Goal: Communication & Community: Answer question/provide support

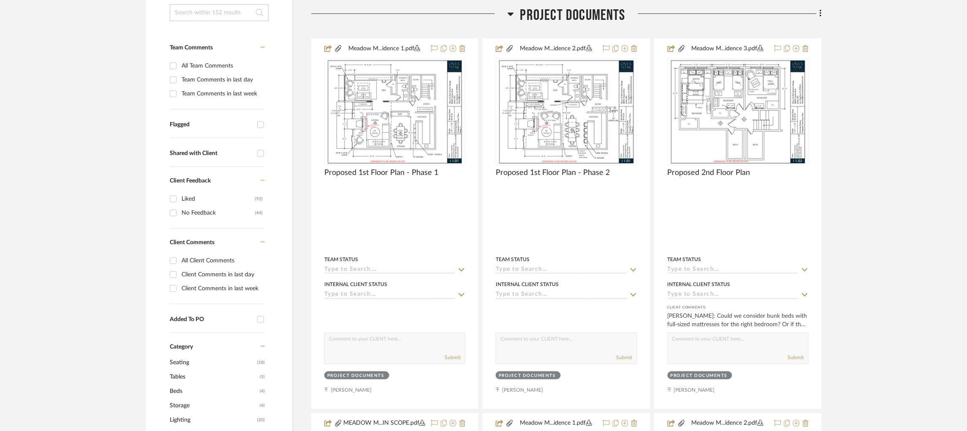
scroll to position [231, 0]
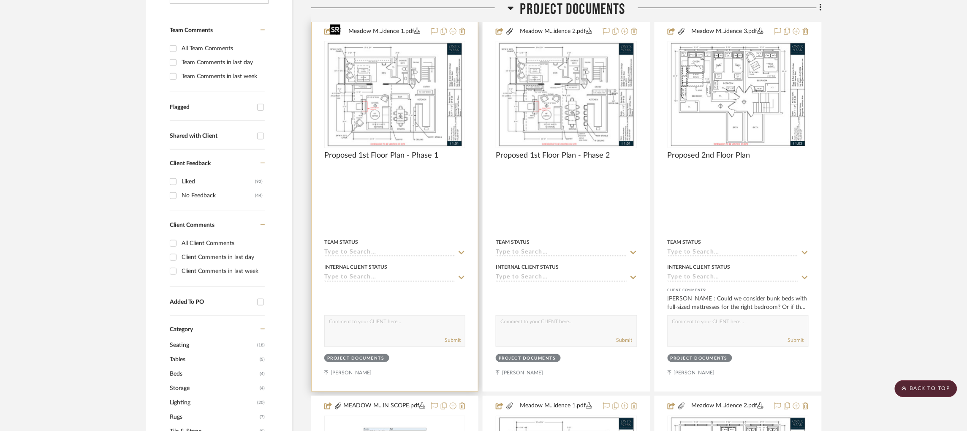
click at [401, 84] on img "0" at bounding box center [394, 95] width 137 height 106
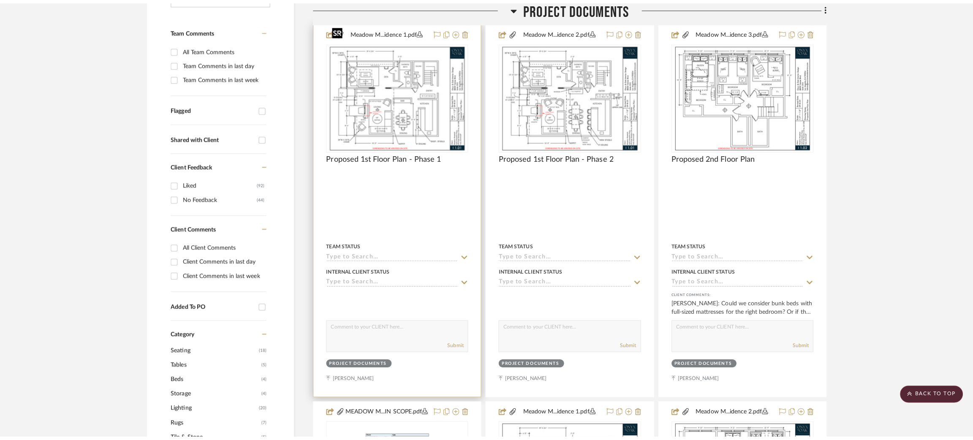
scroll to position [0, 0]
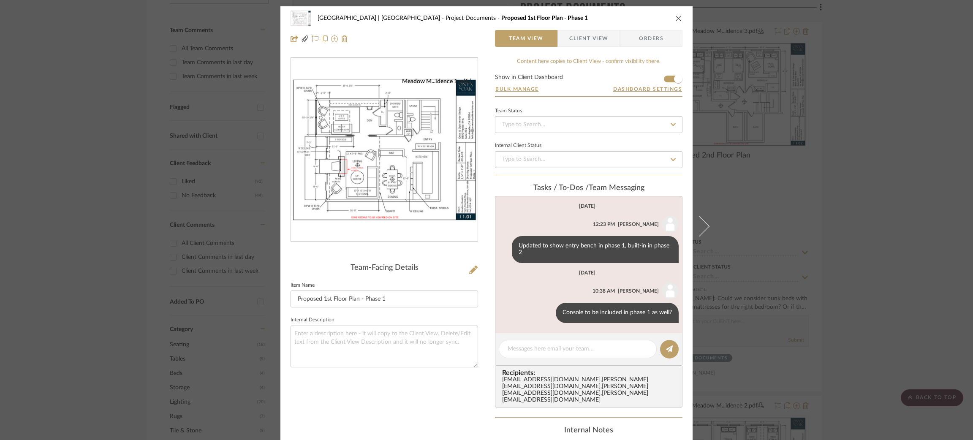
click at [767, 144] on div "Meadow Mountain | Vail Valley Project Documents Proposed 1st Floor Plan - Phase…" at bounding box center [486, 220] width 973 height 440
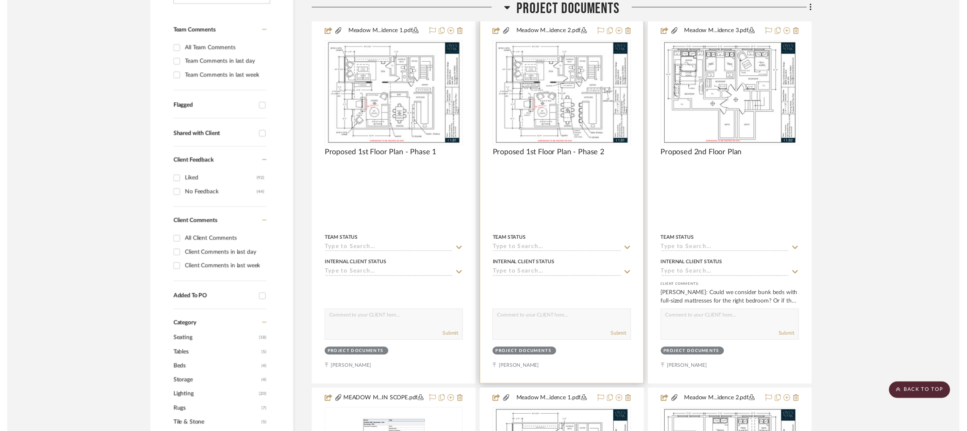
scroll to position [231, 0]
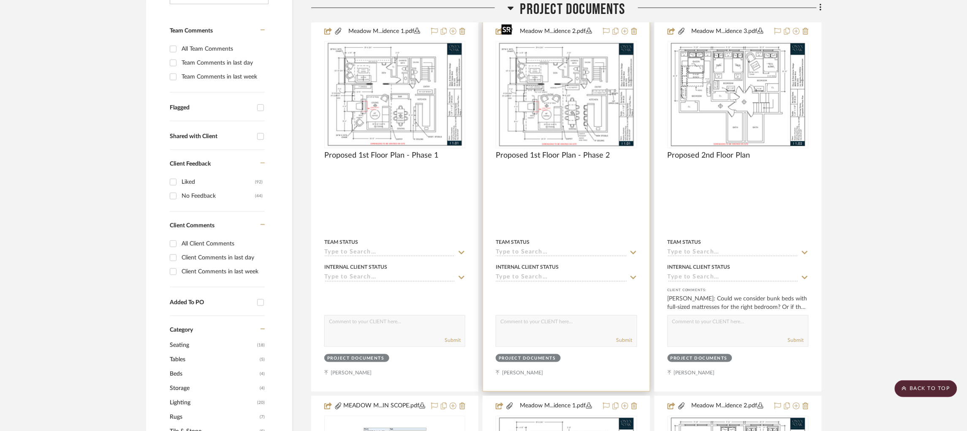
click at [546, 90] on img "0" at bounding box center [566, 95] width 137 height 106
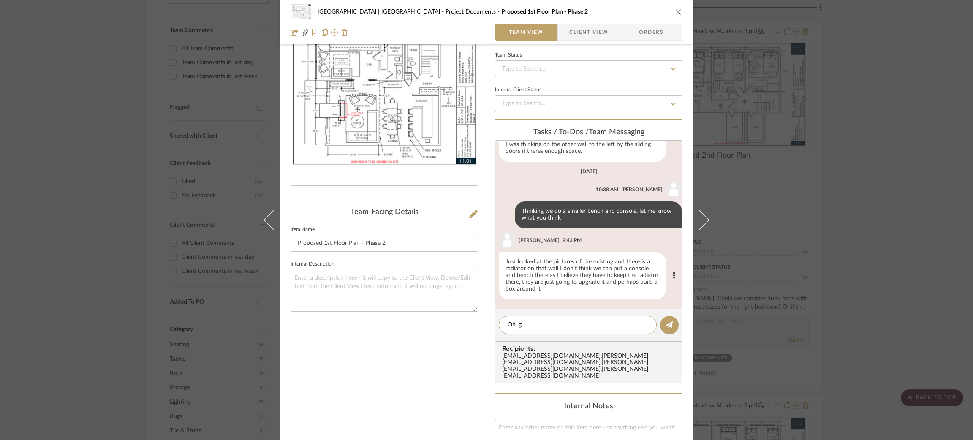
scroll to position [147, 0]
type textarea "Oh, good catch!"
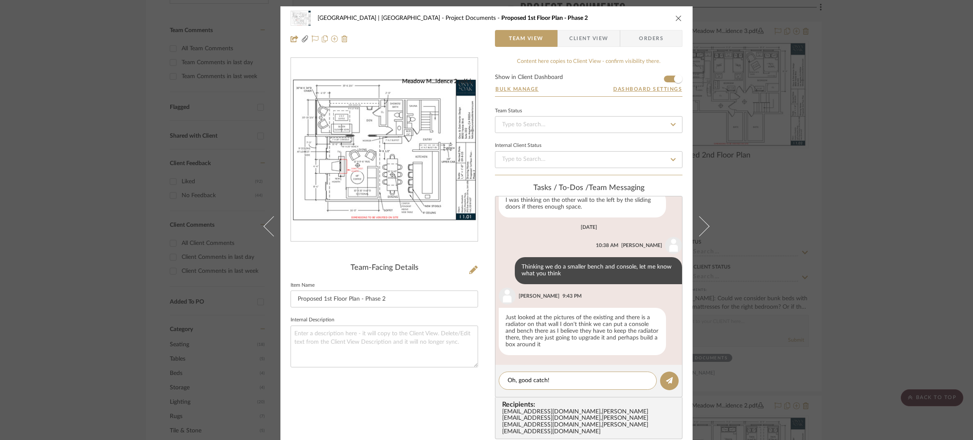
drag, startPoint x: 490, startPoint y: 375, endPoint x: 465, endPoint y: 372, distance: 24.7
click at [465, 372] on div "Meadow Mountain | Vail Valley Project Documents Proposed 1st Floor Plan - Phase…" at bounding box center [486, 351] width 412 height 690
click at [793, 285] on div "Meadow Mountain | Vail Valley Project Documents Proposed 1st Floor Plan - Phase…" at bounding box center [486, 220] width 973 height 440
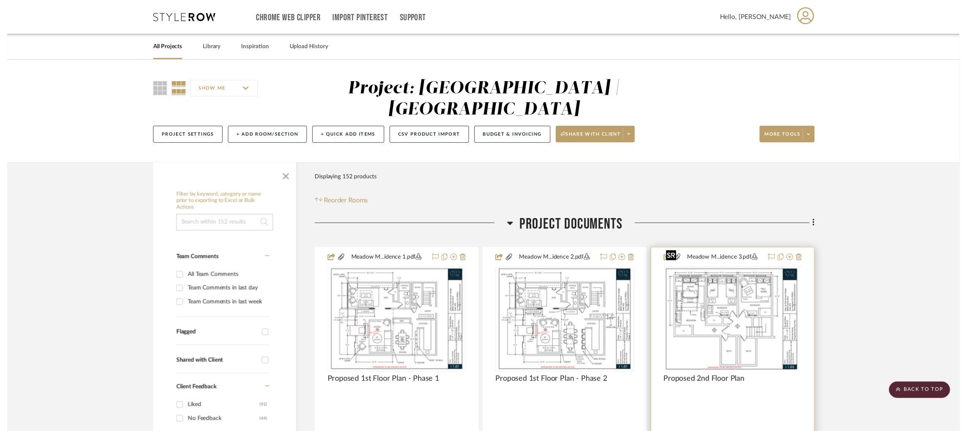
scroll to position [231, 0]
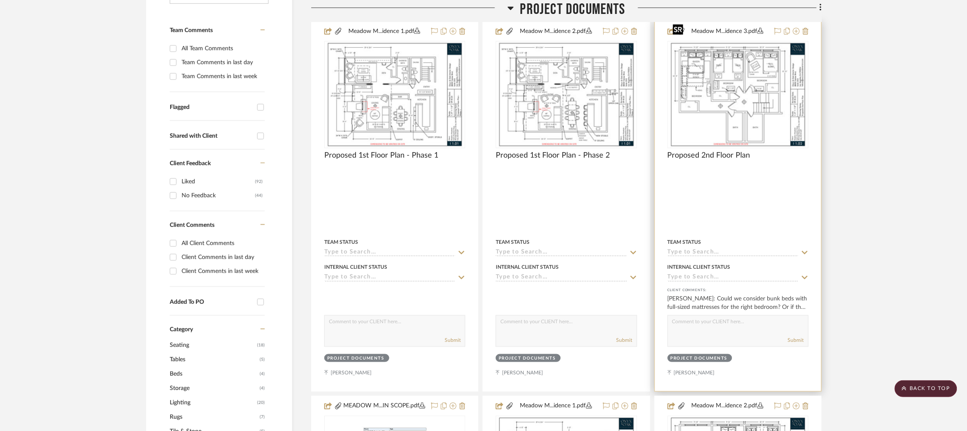
click at [775, 62] on img "0" at bounding box center [738, 95] width 137 height 106
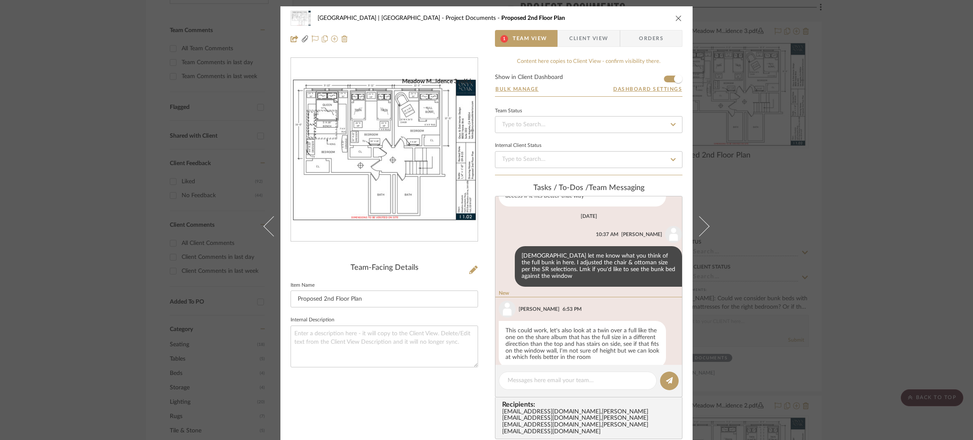
scroll to position [140, 0]
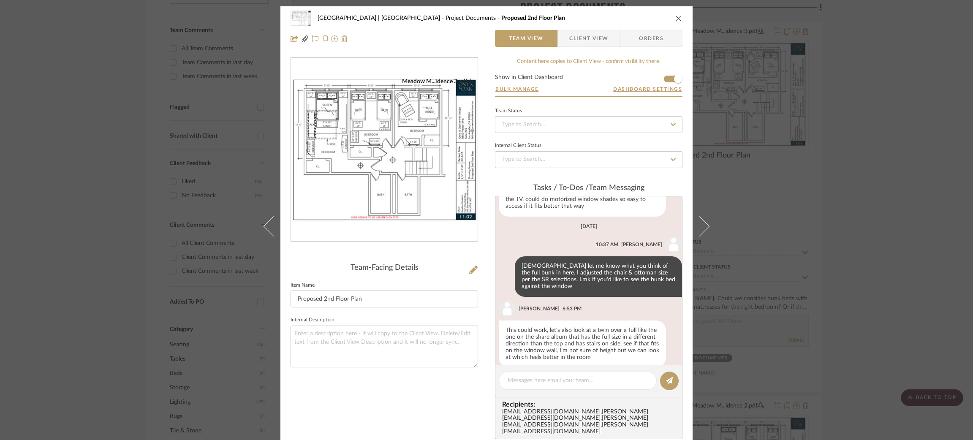
click at [201, 87] on div "Meadow Mountain | Vail Valley Project Documents Proposed 2nd Floor Plan Team Vi…" at bounding box center [486, 220] width 973 height 440
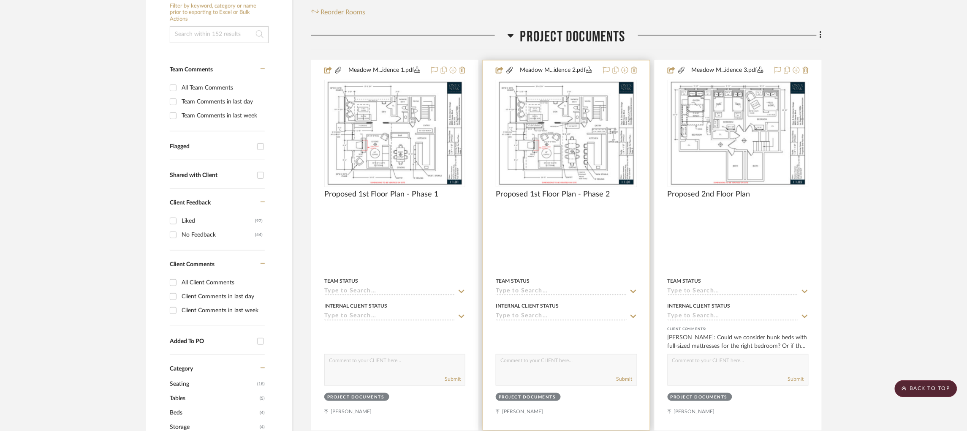
scroll to position [192, 0]
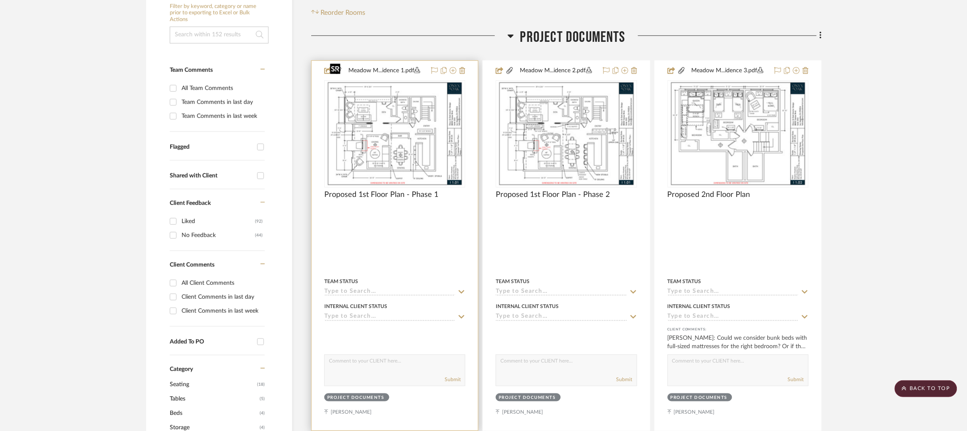
click at [395, 107] on img "0" at bounding box center [394, 134] width 137 height 106
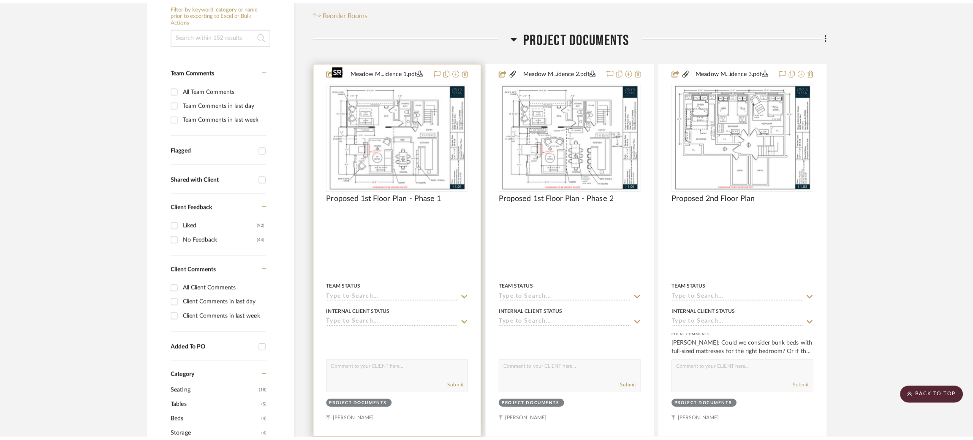
scroll to position [0, 0]
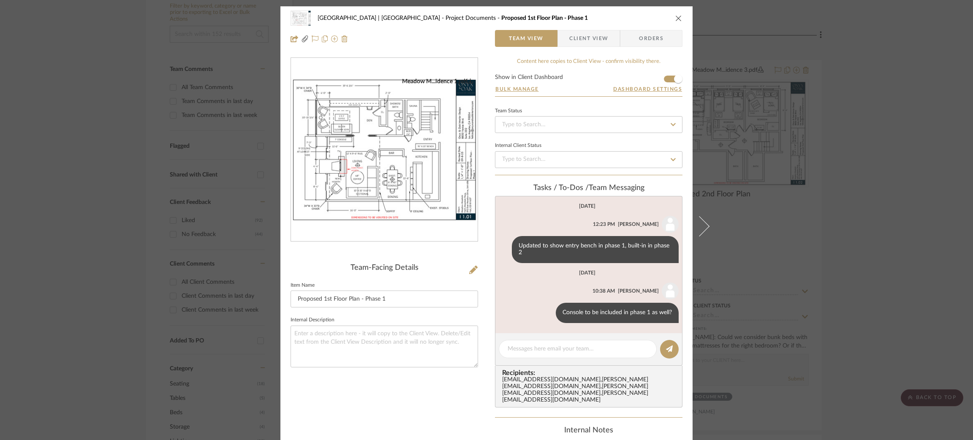
click at [776, 138] on div "Meadow Mountain | Vail Valley Project Documents Proposed 1st Floor Plan - Phase…" at bounding box center [486, 220] width 973 height 440
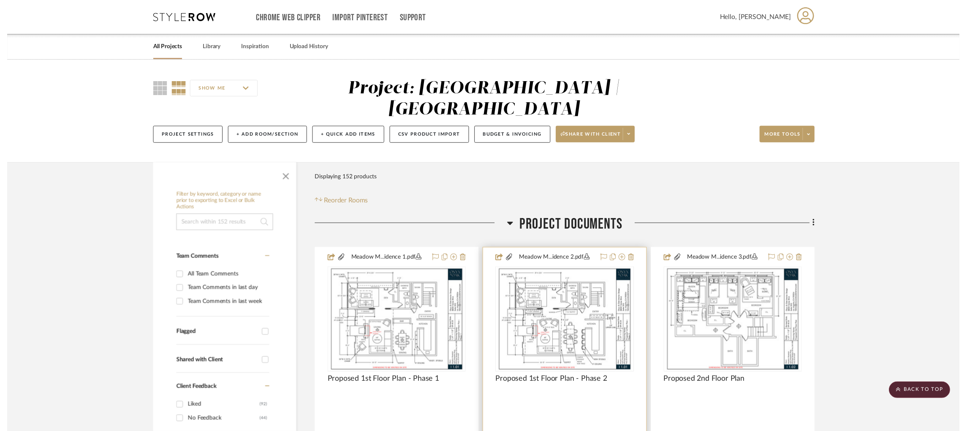
scroll to position [192, 0]
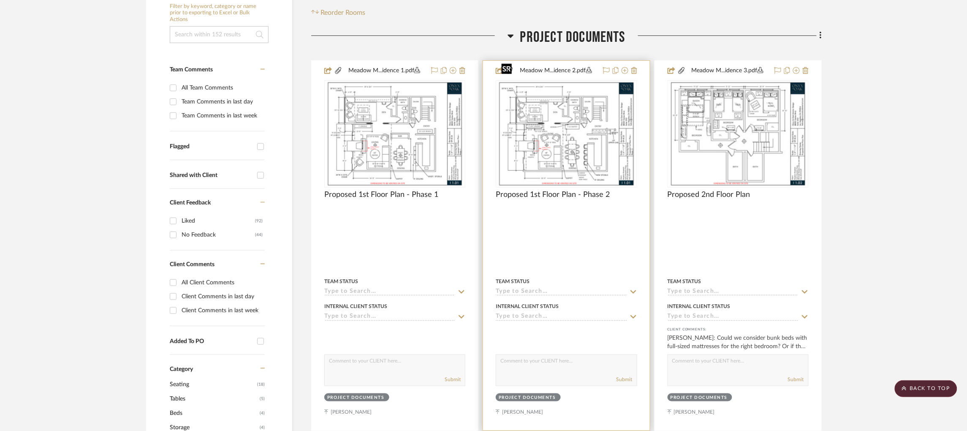
click at [586, 111] on img "0" at bounding box center [566, 134] width 137 height 106
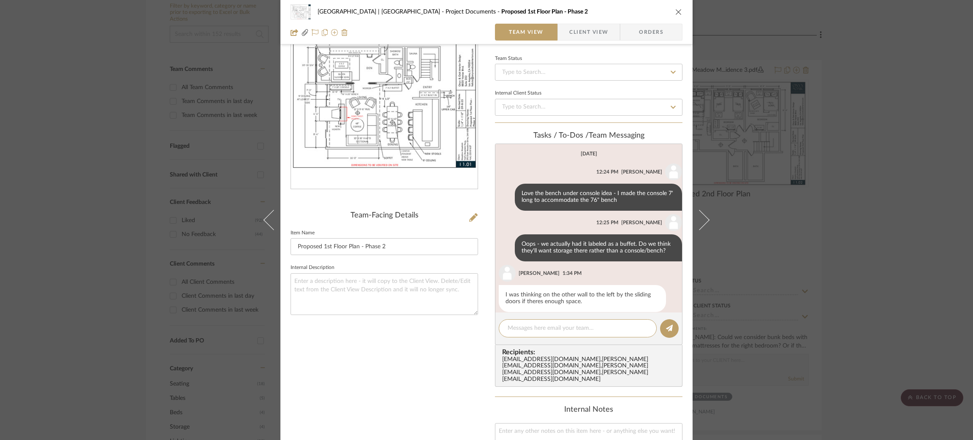
scroll to position [147, 0]
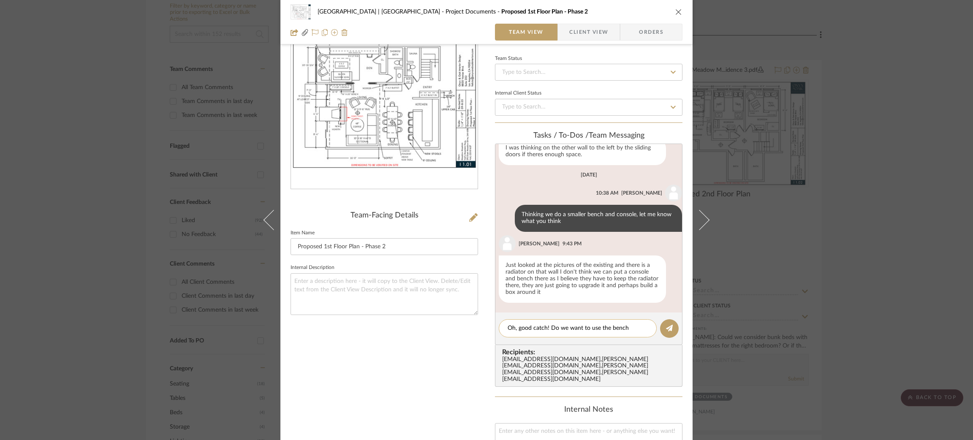
click at [606, 327] on textarea "Oh, good catch! Do we want to use the bench" at bounding box center [578, 328] width 140 height 9
click at [639, 325] on textarea "Oh, good catch! Do we want to use the entry bench" at bounding box center [578, 328] width 140 height 9
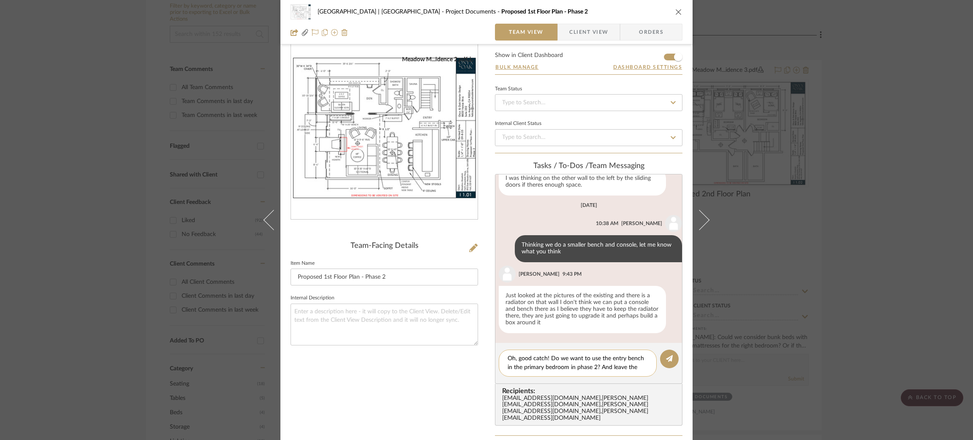
scroll to position [0, 0]
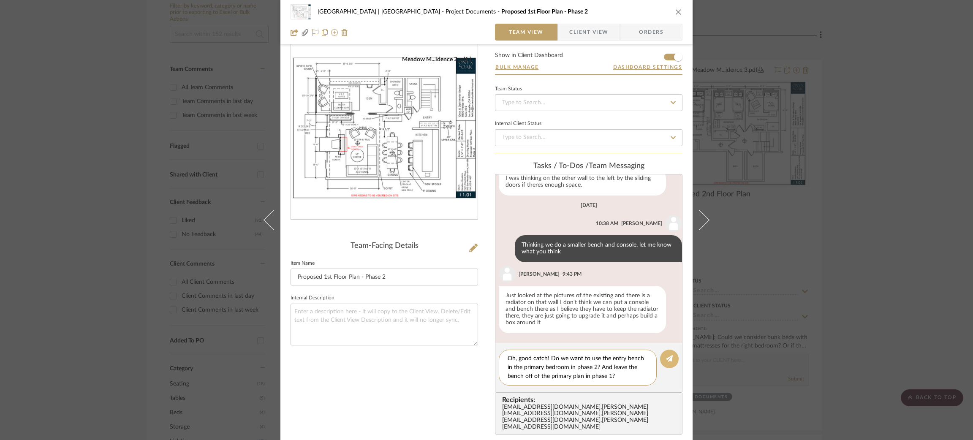
type textarea "Oh, good catch! Do we want to use the entry bench in the primary bedroom in pha…"
click at [666, 358] on icon at bounding box center [669, 358] width 7 height 7
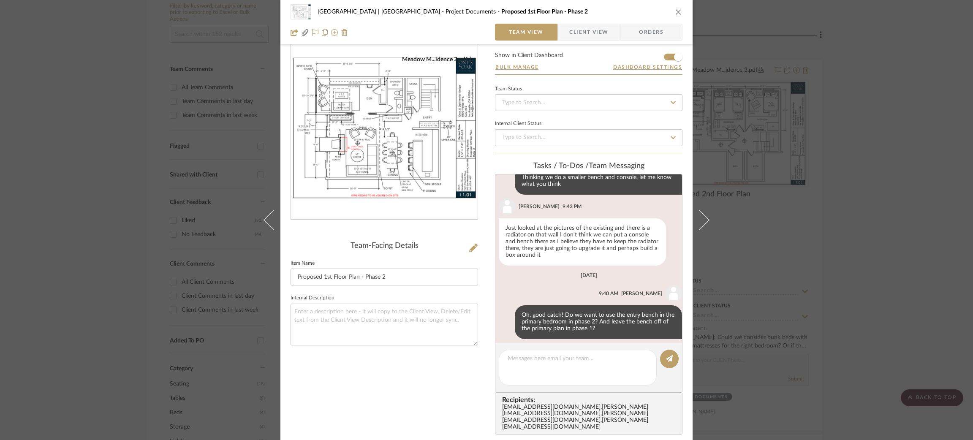
scroll to position [221, 0]
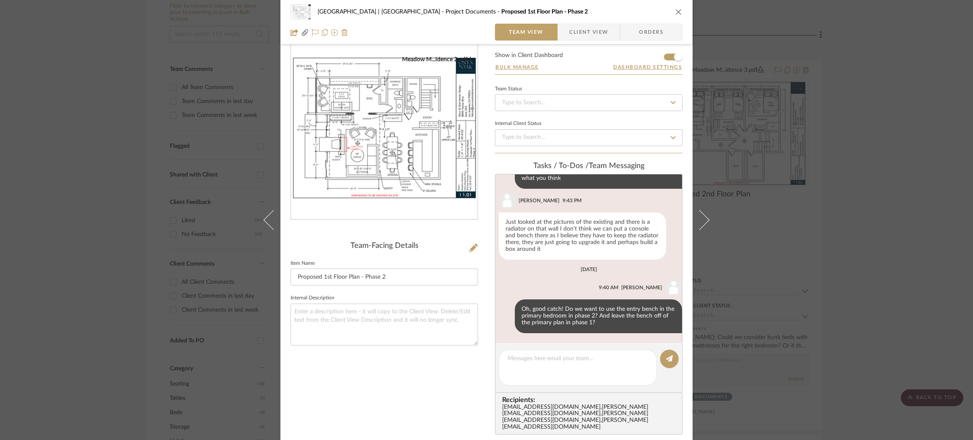
click at [798, 251] on div "Meadow Mountain | Vail Valley Project Documents Proposed 1st Floor Plan - Phase…" at bounding box center [486, 220] width 973 height 440
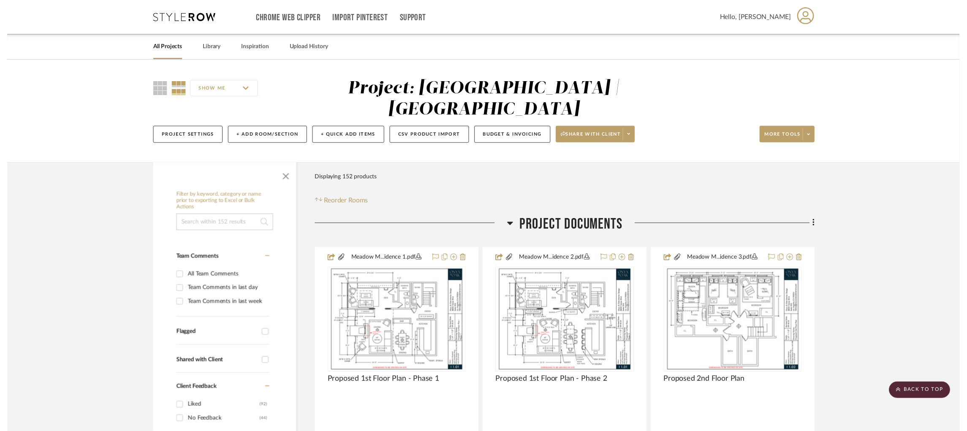
scroll to position [192, 0]
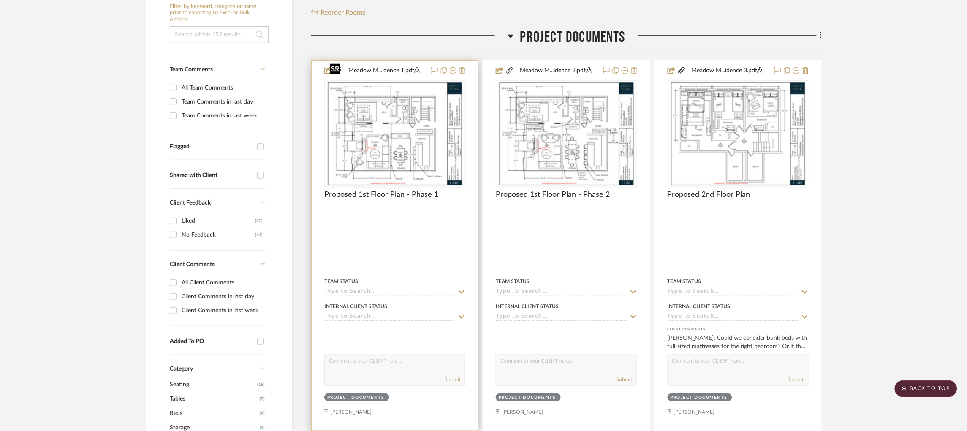
click at [382, 110] on img "0" at bounding box center [394, 134] width 137 height 106
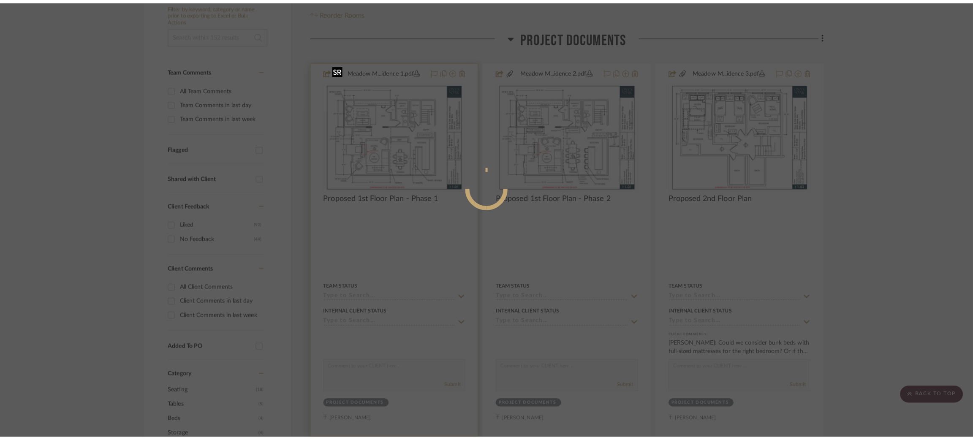
scroll to position [0, 0]
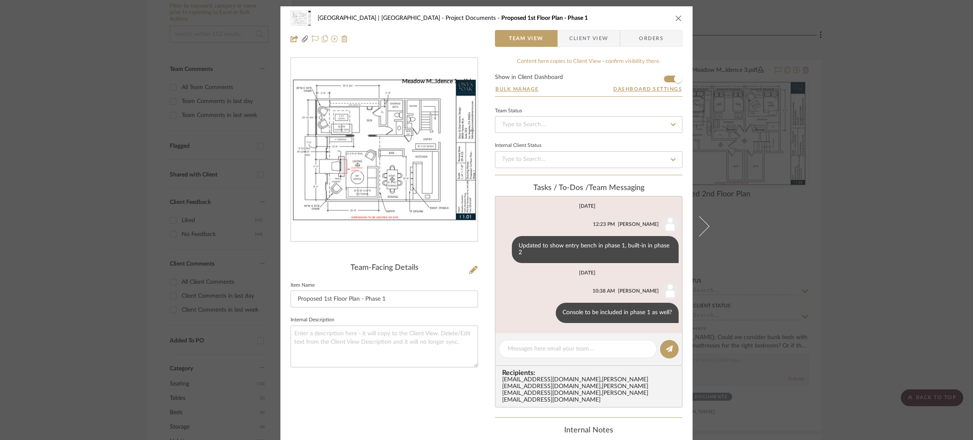
click at [581, 42] on span "Client View" at bounding box center [588, 38] width 39 height 17
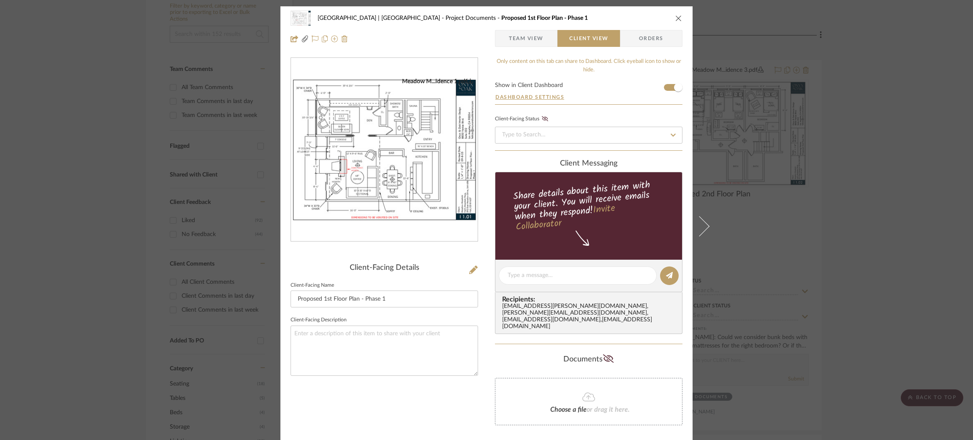
click at [813, 175] on div "Meadow Mountain | Vail Valley Project Documents Proposed 1st Floor Plan - Phase…" at bounding box center [486, 220] width 973 height 440
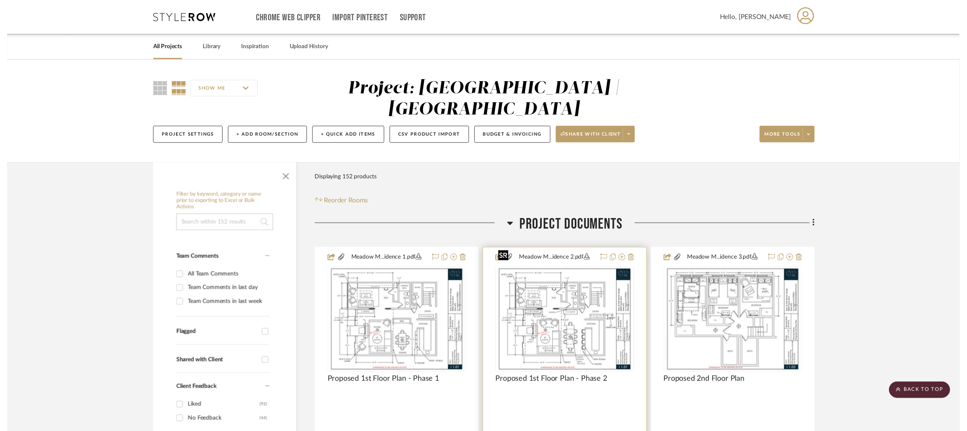
scroll to position [192, 0]
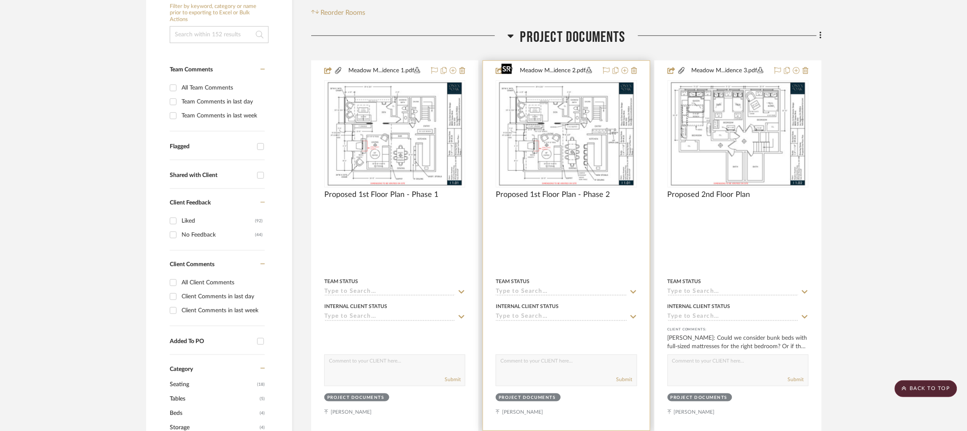
click at [523, 112] on img "0" at bounding box center [566, 134] width 137 height 106
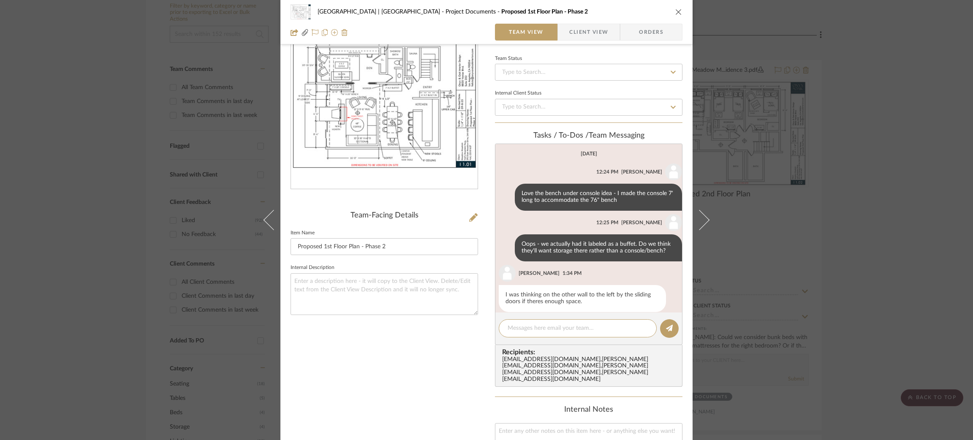
scroll to position [221, 0]
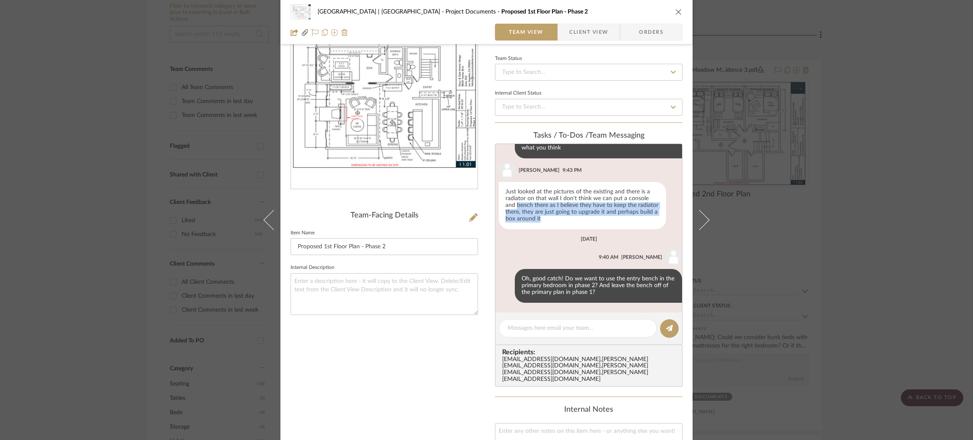
drag, startPoint x: 543, startPoint y: 220, endPoint x: 491, endPoint y: 204, distance: 54.9
click at [491, 204] on div "Meadow Mountain | Vail Valley Project Documents Proposed 1st Floor Plan - Phase…" at bounding box center [486, 299] width 412 height 690
click at [546, 217] on div "Just looked at the pictures of the existing and there is a radiator on that wal…" at bounding box center [582, 205] width 167 height 47
drag, startPoint x: 541, startPoint y: 218, endPoint x: 487, endPoint y: 172, distance: 71.3
click at [487, 172] on div "Meadow Mountain | Vail Valley Project Documents Proposed 1st Floor Plan - Phase…" at bounding box center [486, 299] width 412 height 690
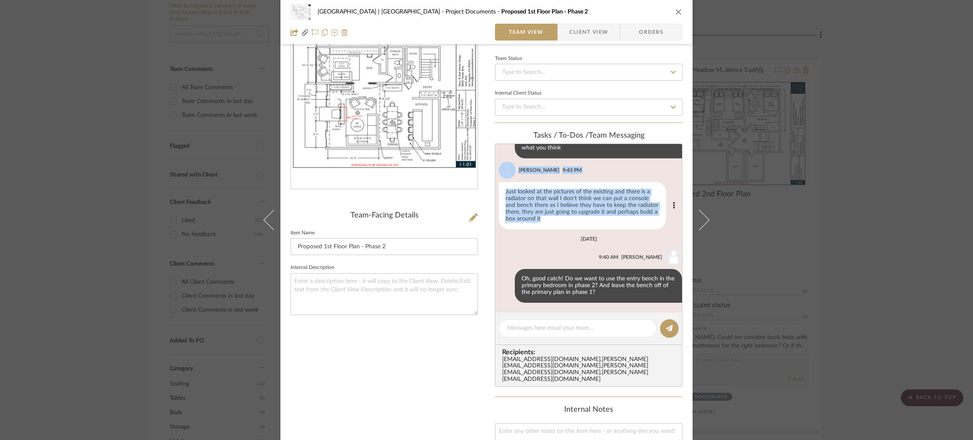
click at [524, 199] on div "Just looked at the pictures of the existing and there is a radiator on that wal…" at bounding box center [582, 205] width 167 height 47
drag, startPoint x: 540, startPoint y: 221, endPoint x: 503, endPoint y: 191, distance: 47.7
click at [503, 191] on div "Just looked at the pictures of the existing and there is a radiator on that wal…" at bounding box center [582, 205] width 167 height 47
copy div "Just looked at the pictures of the existing and there is a radiator on that wal…"
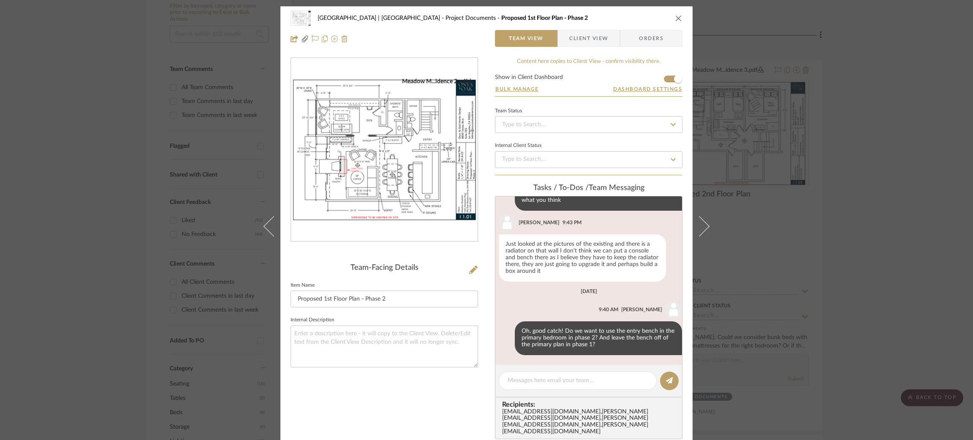
click at [766, 252] on div "Meadow Mountain | Vail Valley Project Documents Proposed 1st Floor Plan - Phase…" at bounding box center [486, 220] width 973 height 440
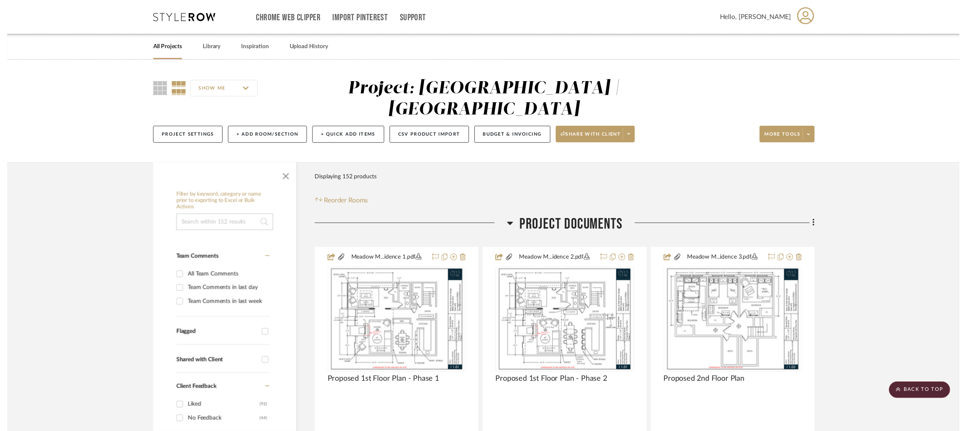
scroll to position [192, 0]
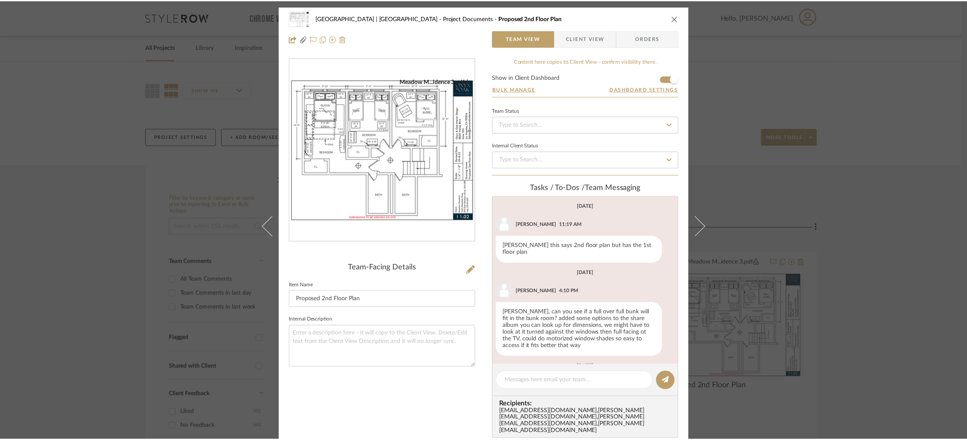
scroll to position [140, 0]
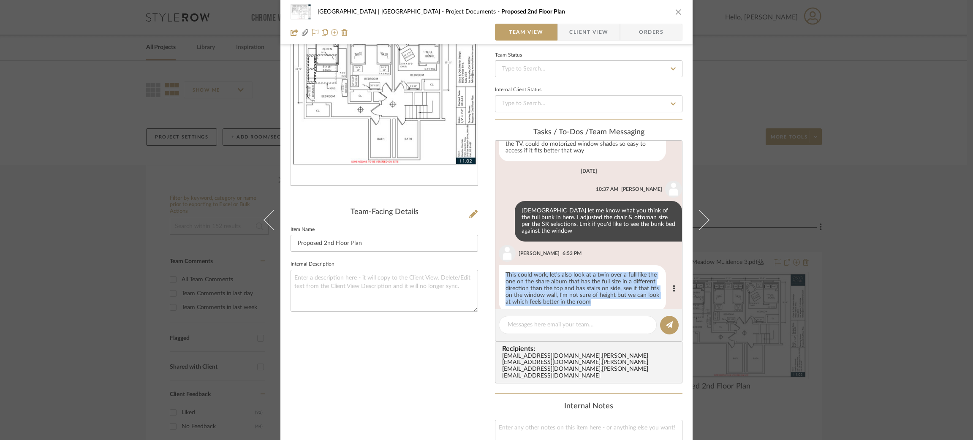
drag, startPoint x: 603, startPoint y: 296, endPoint x: 494, endPoint y: 262, distance: 114.1
click at [495, 262] on li "[PERSON_NAME] 6:53 PM This could work, let's also look at a twin over a full li…" at bounding box center [588, 279] width 187 height 68
copy div "This could work, let's also look at a twin over a full like the one on the shar…"
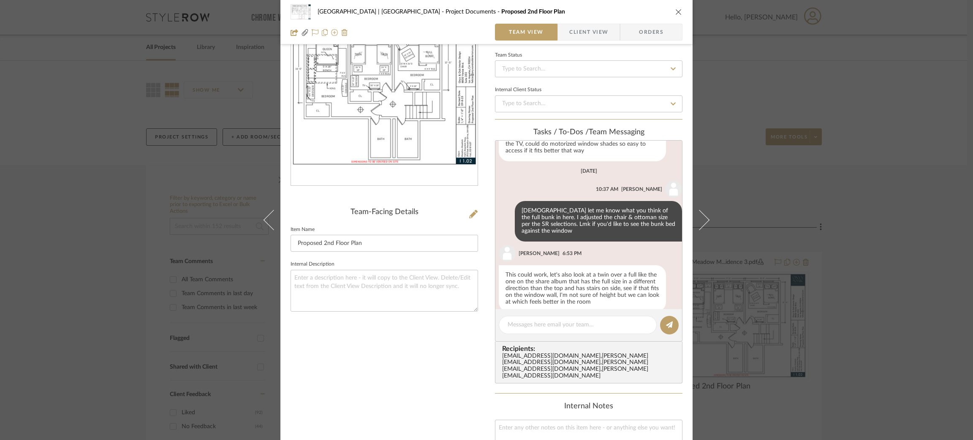
click at [160, 201] on div "Meadow Mountain | Vail Valley Project Documents Proposed 2nd Floor Plan Team Vi…" at bounding box center [486, 220] width 973 height 440
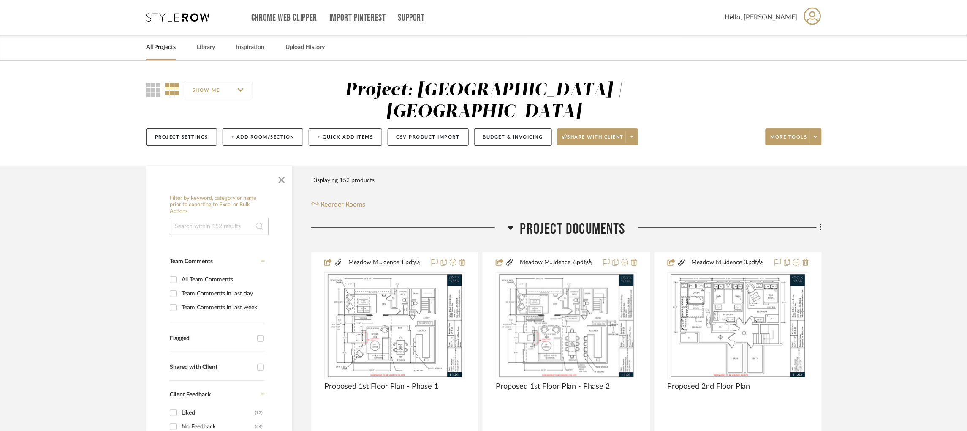
click at [182, 14] on icon at bounding box center [177, 17] width 63 height 8
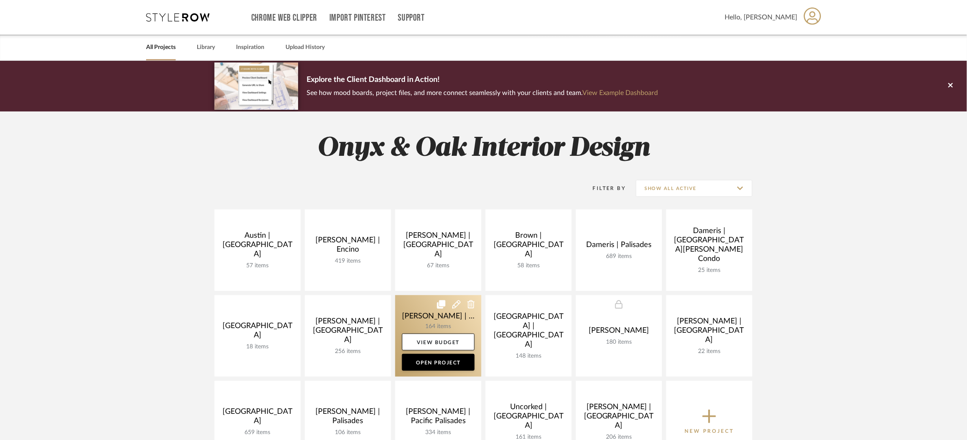
click at [418, 316] on link at bounding box center [438, 335] width 86 height 81
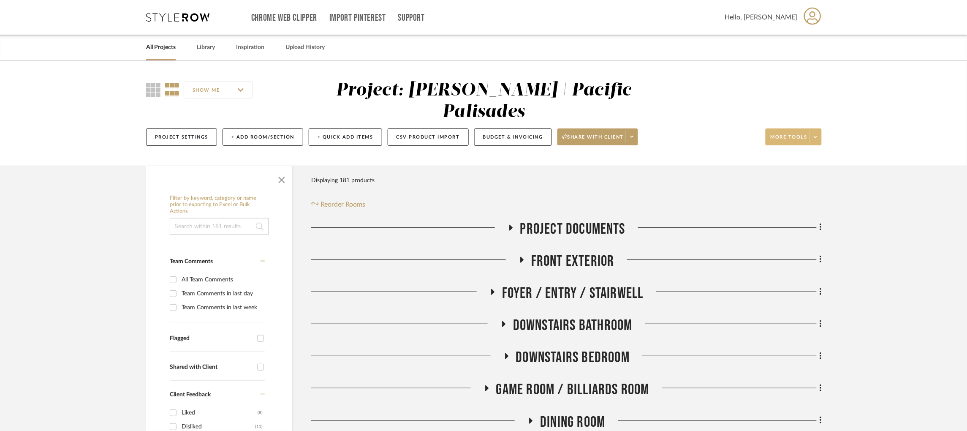
click at [813, 128] on button "More tools" at bounding box center [794, 136] width 56 height 17
click at [801, 140] on span "Upload Item" at bounding box center [801, 139] width 54 height 7
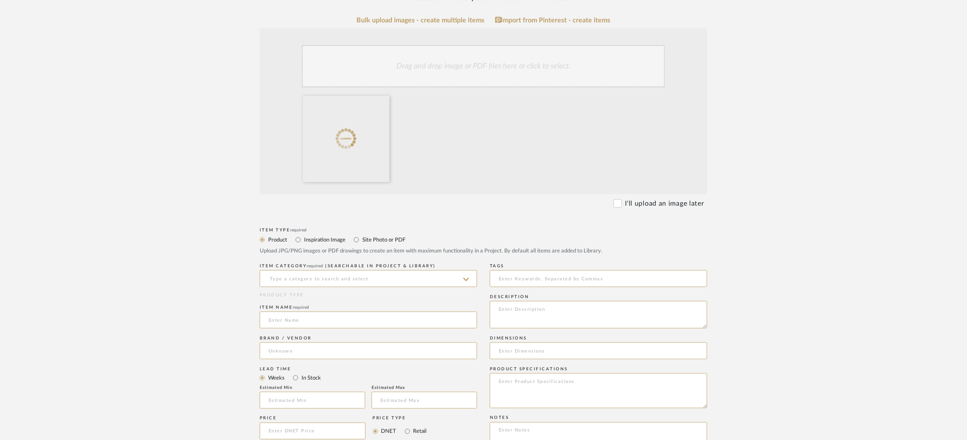
scroll to position [190, 0]
click at [355, 238] on input "Site Photo or PDF" at bounding box center [356, 239] width 10 height 10
radio input "true"
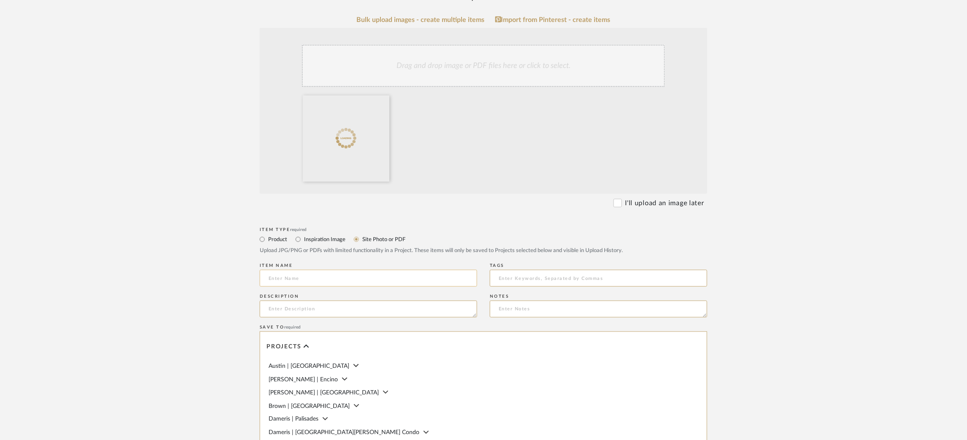
click at [299, 285] on input at bounding box center [368, 278] width 217 height 17
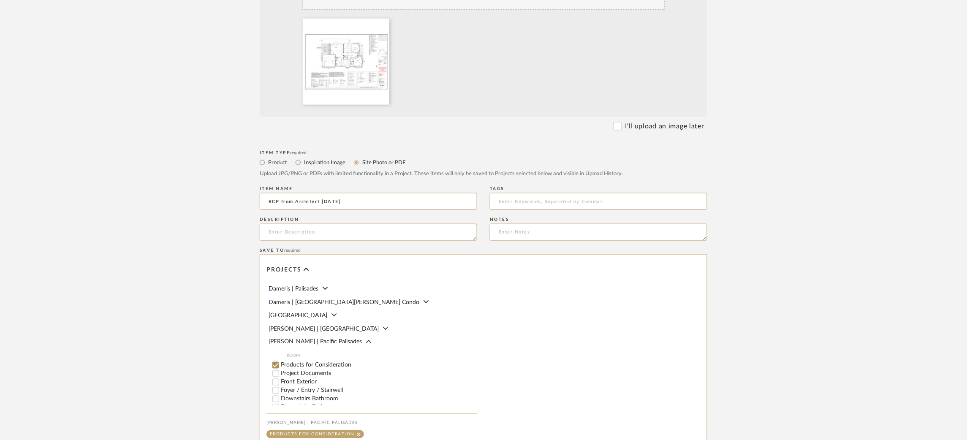
scroll to position [54, 0]
type input "RCP from Architect [DATE]"
click at [276, 377] on input "Project Documents" at bounding box center [275, 373] width 8 height 8
checkbox input "false"
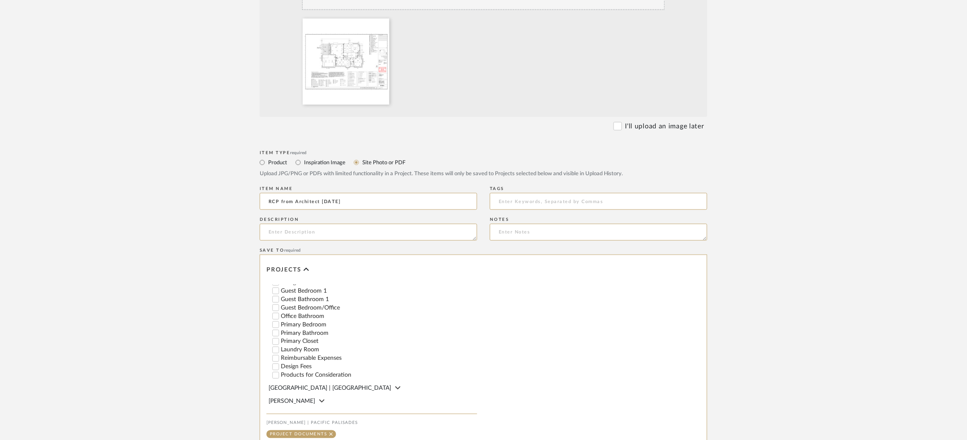
scroll to position [377, 0]
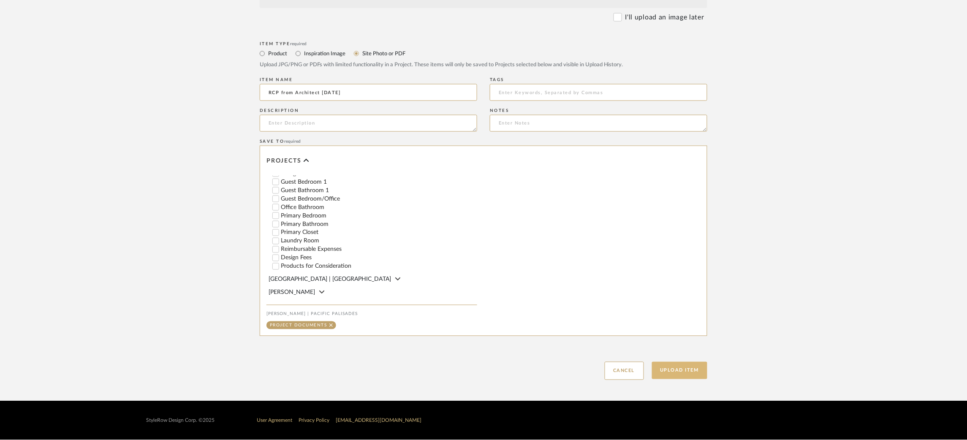
click at [681, 370] on button "Upload Item" at bounding box center [680, 370] width 56 height 17
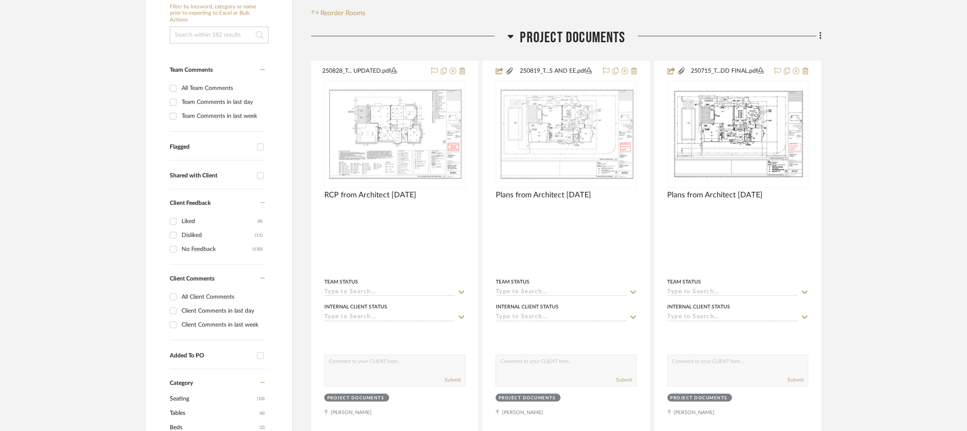
scroll to position [198, 0]
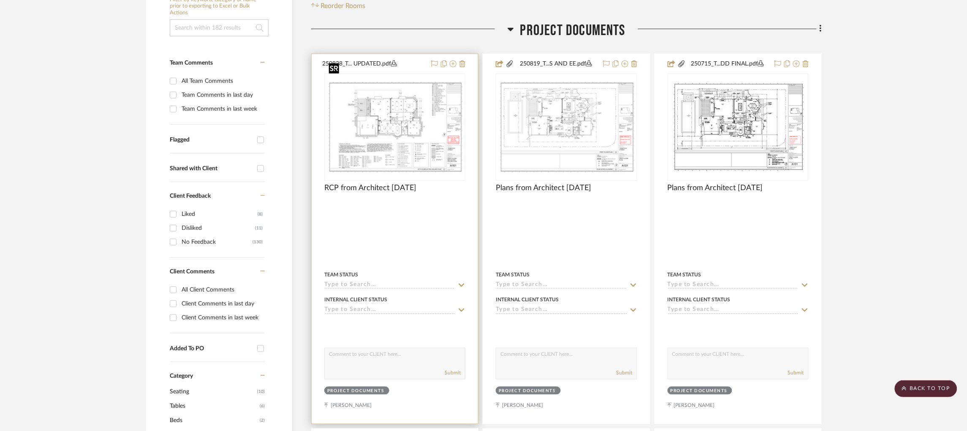
click at [403, 113] on img "0" at bounding box center [394, 127] width 139 height 93
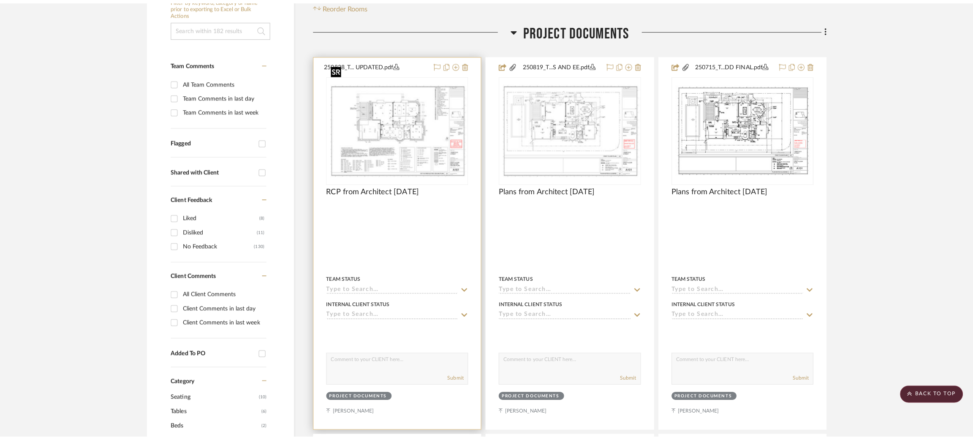
scroll to position [0, 0]
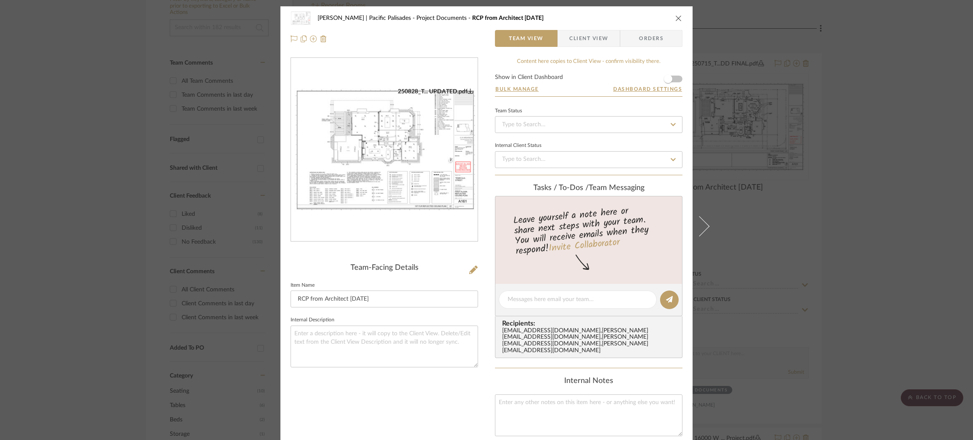
click at [753, 177] on div "[PERSON_NAME] | Pacific Palisades Project Documents RCP from Architect [DATE] T…" at bounding box center [486, 220] width 973 height 440
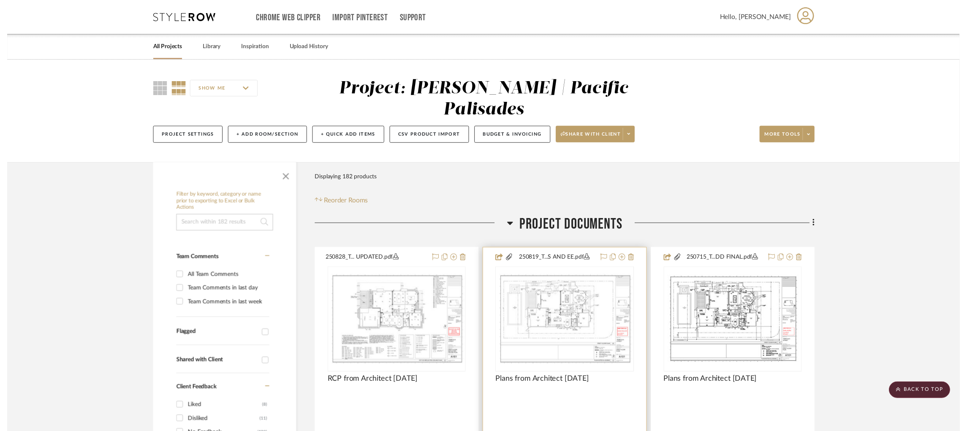
scroll to position [198, 0]
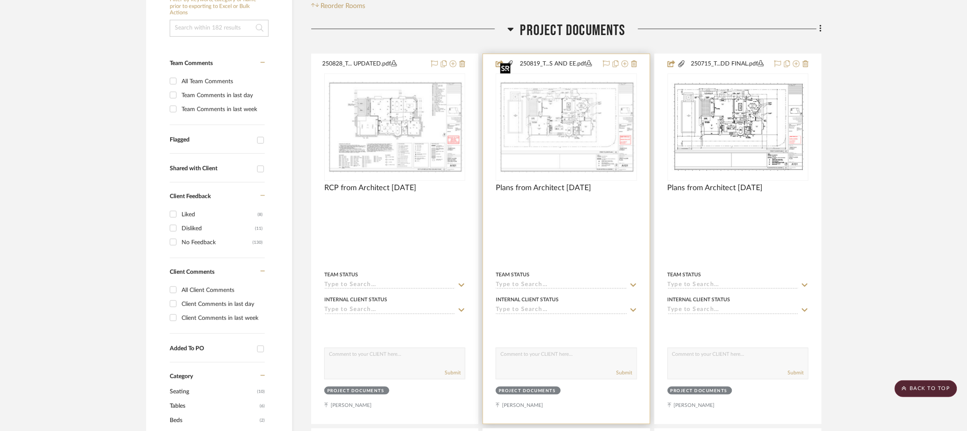
click at [557, 109] on img "0" at bounding box center [566, 127] width 139 height 93
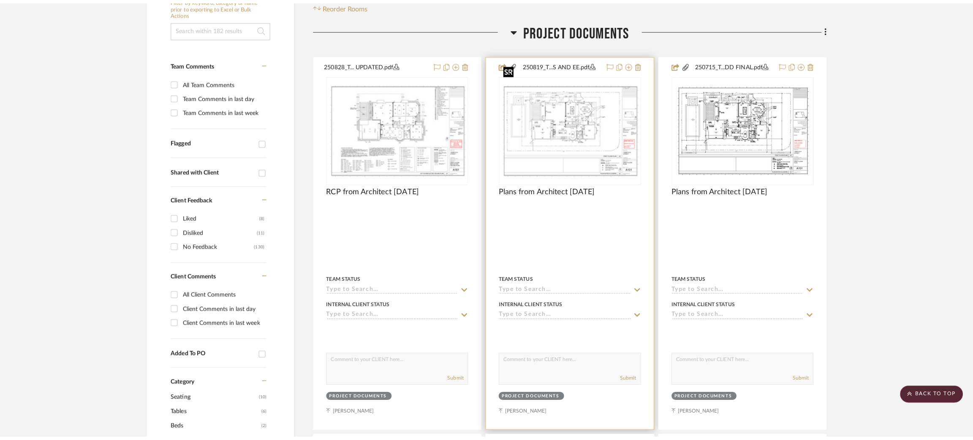
scroll to position [0, 0]
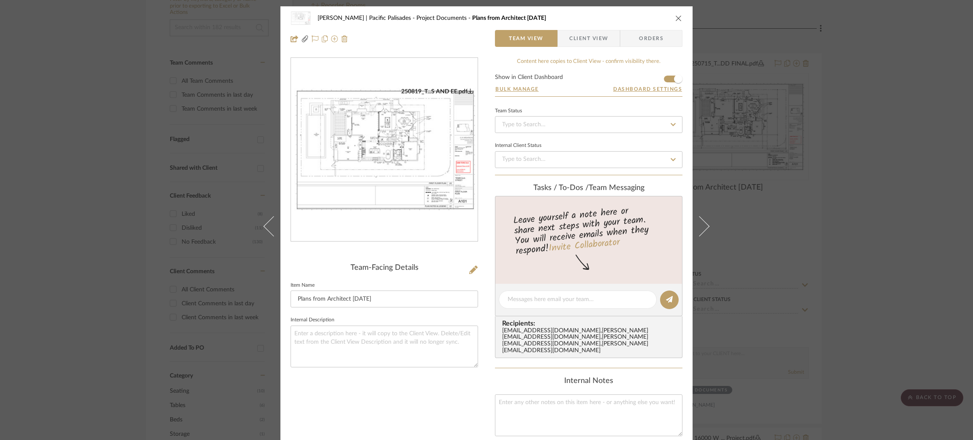
click at [774, 149] on div "[PERSON_NAME] | Pacific Palisades Project Documents Plans from Architect [DATE]…" at bounding box center [486, 220] width 973 height 440
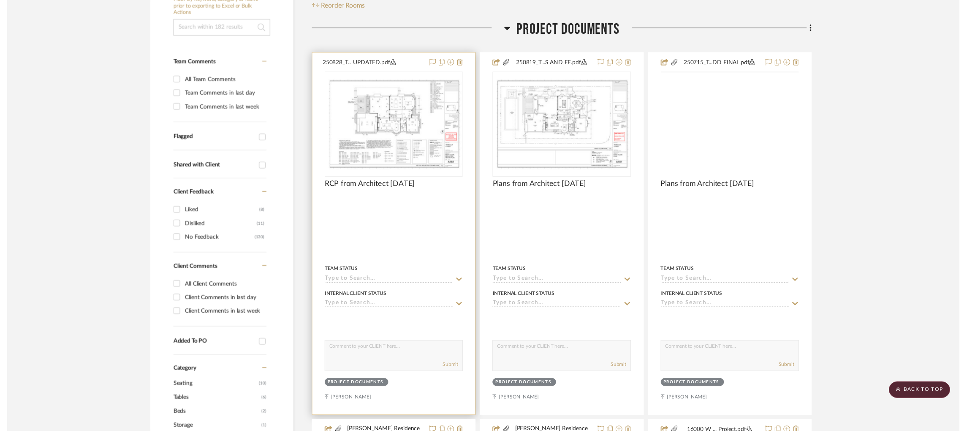
scroll to position [198, 0]
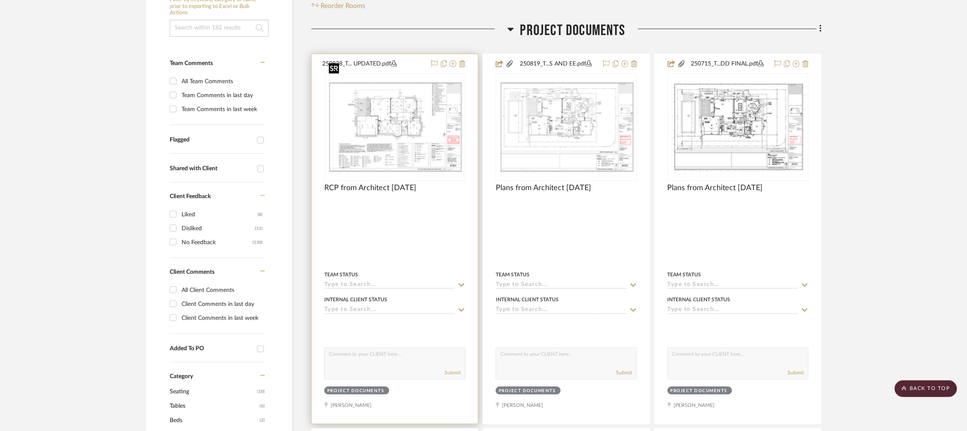
click at [395, 98] on img "0" at bounding box center [394, 127] width 139 height 93
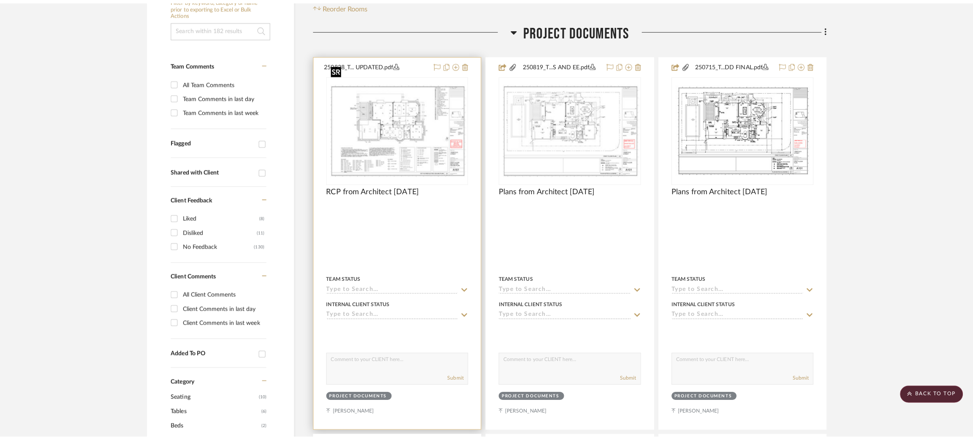
scroll to position [0, 0]
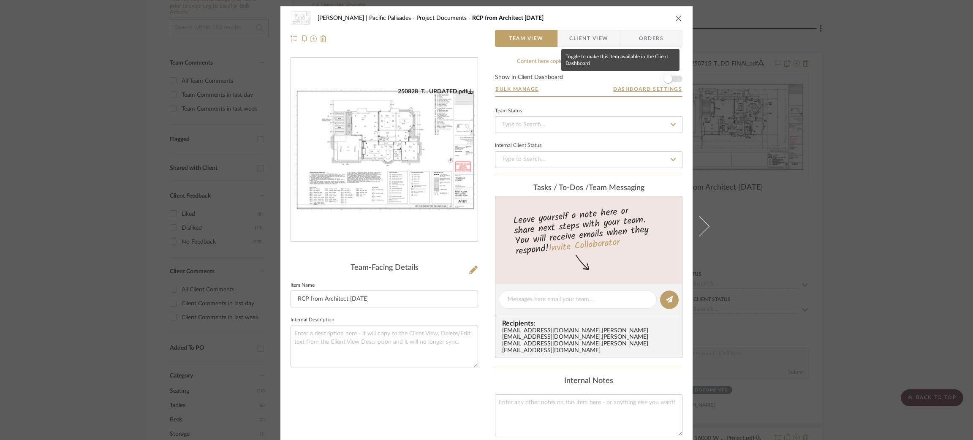
click at [668, 79] on span "button" at bounding box center [668, 79] width 8 height 8
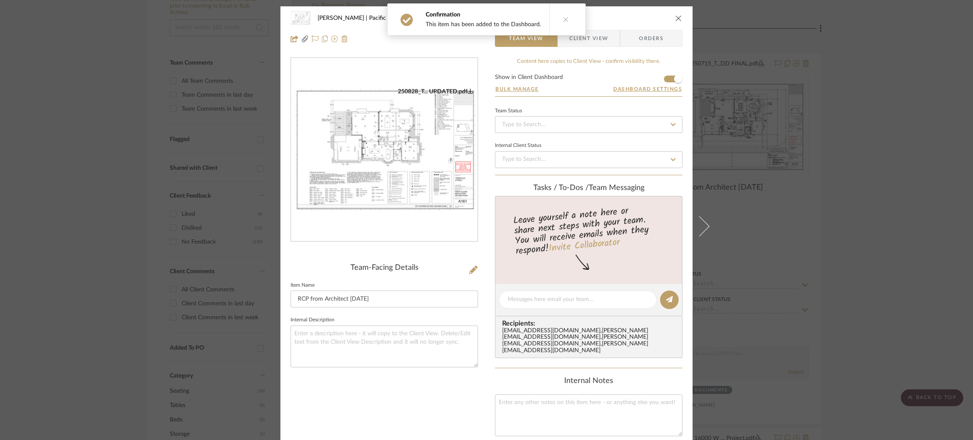
click at [792, 144] on div "[PERSON_NAME] | Pacific Palisades Project Documents RCP from Architect [DATE] T…" at bounding box center [486, 220] width 973 height 440
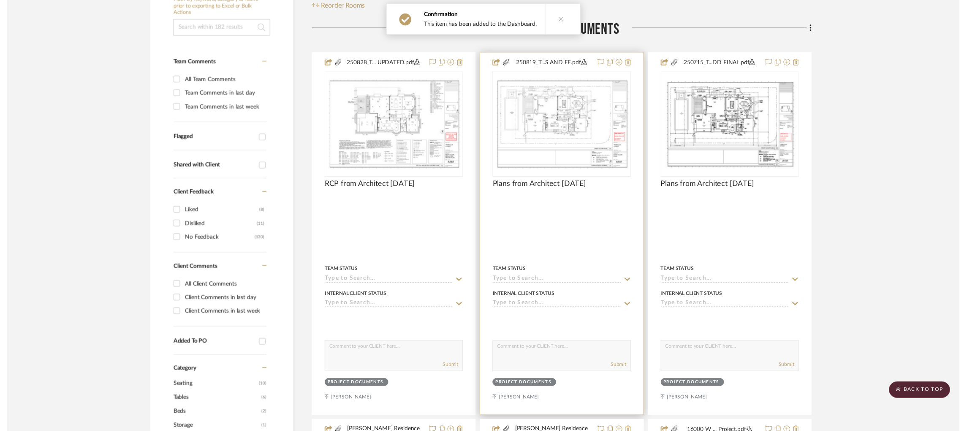
scroll to position [198, 0]
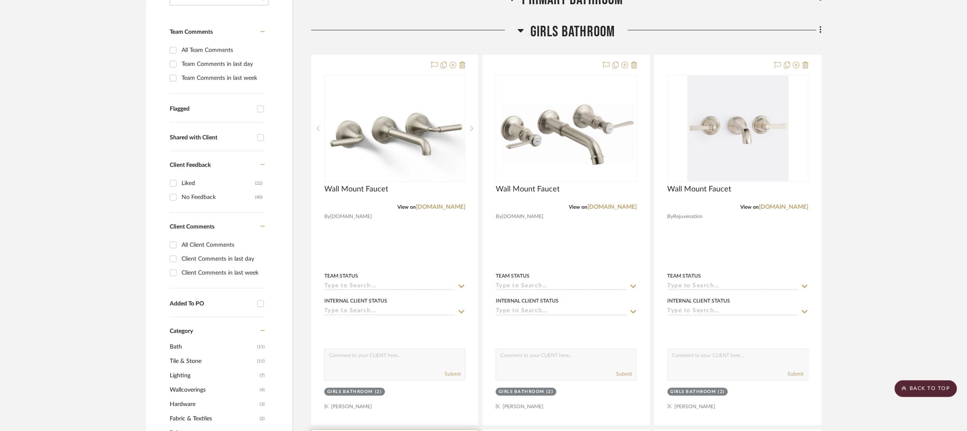
scroll to position [143, 0]
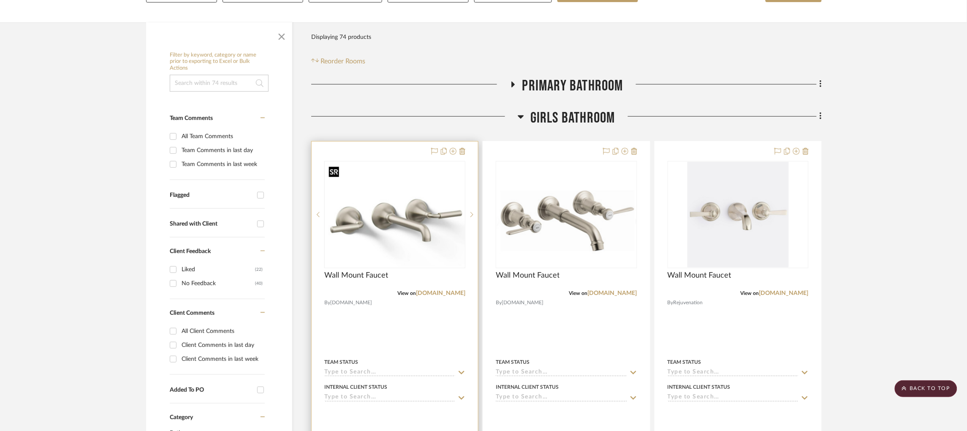
click at [405, 189] on img "0" at bounding box center [394, 214] width 139 height 105
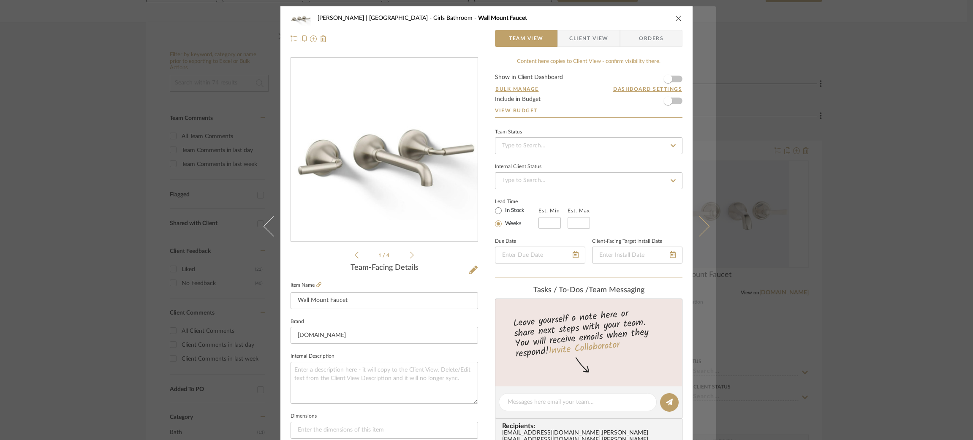
click at [700, 232] on icon at bounding box center [699, 226] width 20 height 20
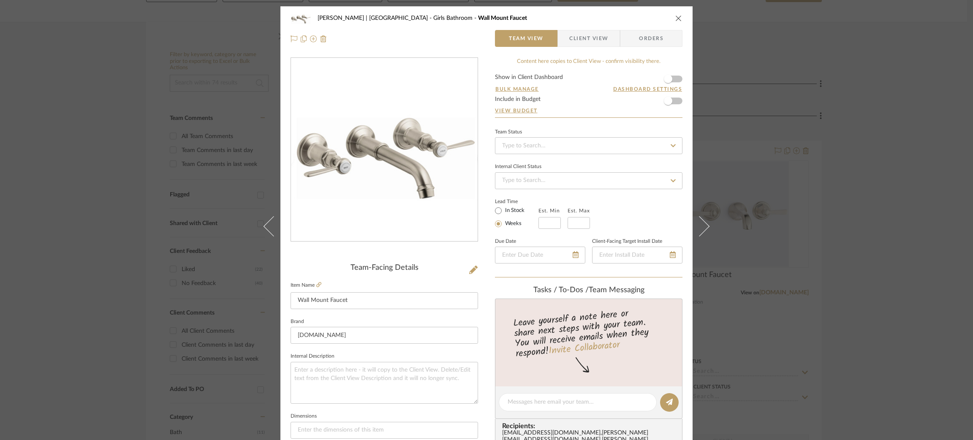
click at [698, 233] on icon at bounding box center [699, 226] width 20 height 20
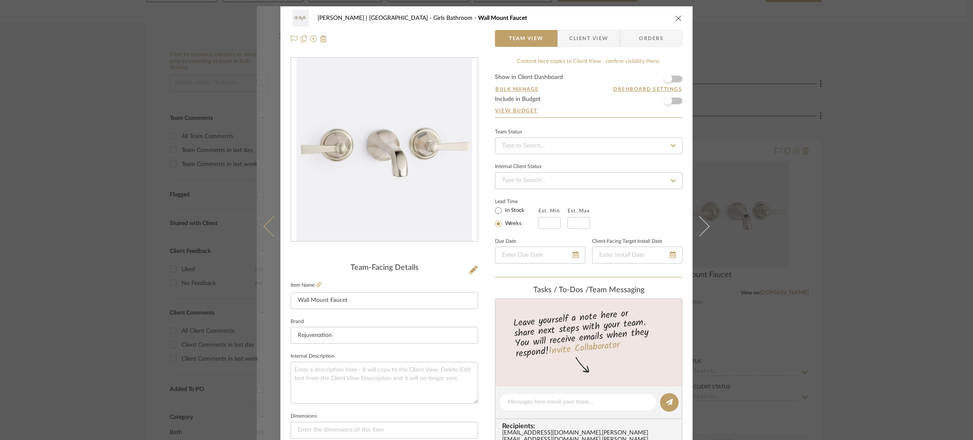
click at [269, 239] on button at bounding box center [269, 226] width 24 height 440
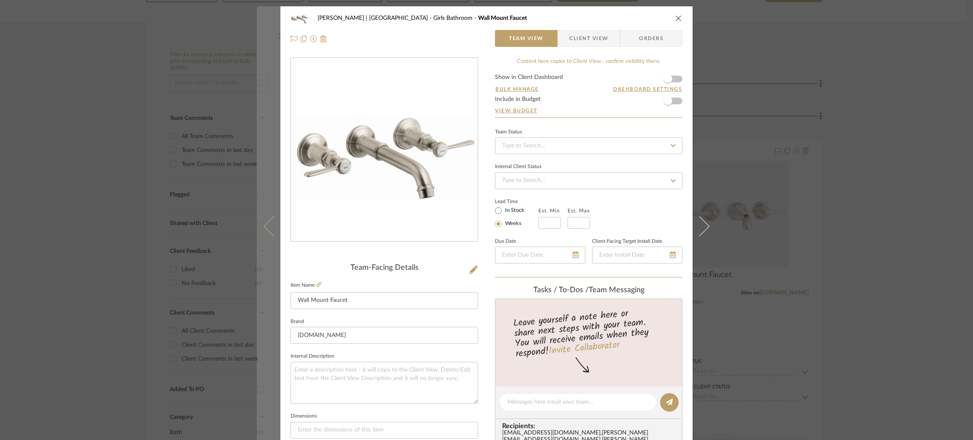
click at [265, 239] on button at bounding box center [269, 226] width 24 height 440
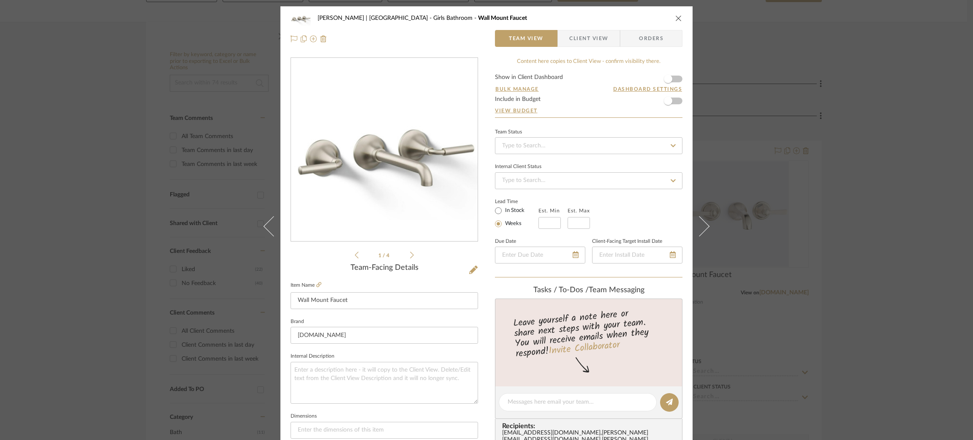
click at [312, 283] on label "Item Name" at bounding box center [305, 285] width 31 height 7
click at [317, 283] on icon at bounding box center [318, 284] width 5 height 5
click at [470, 269] on icon at bounding box center [473, 270] width 8 height 8
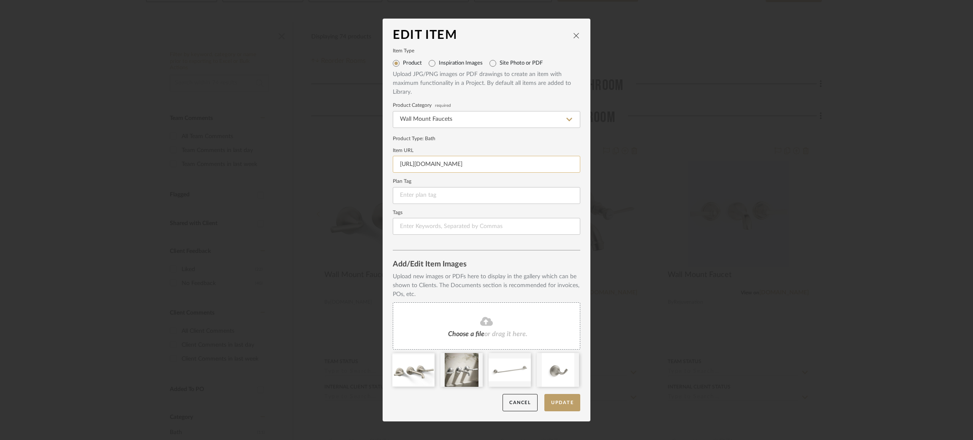
click at [481, 160] on input "https://www.fergusonhome.com/kohler-k-t26439-4/s1853486?uid=4388924&searchId=Dw…" at bounding box center [486, 164] width 187 height 17
paste input "build.com/kohler-k-t26439-4/s1853486?uid=4388924&searchId=SsA7Ri49EV"
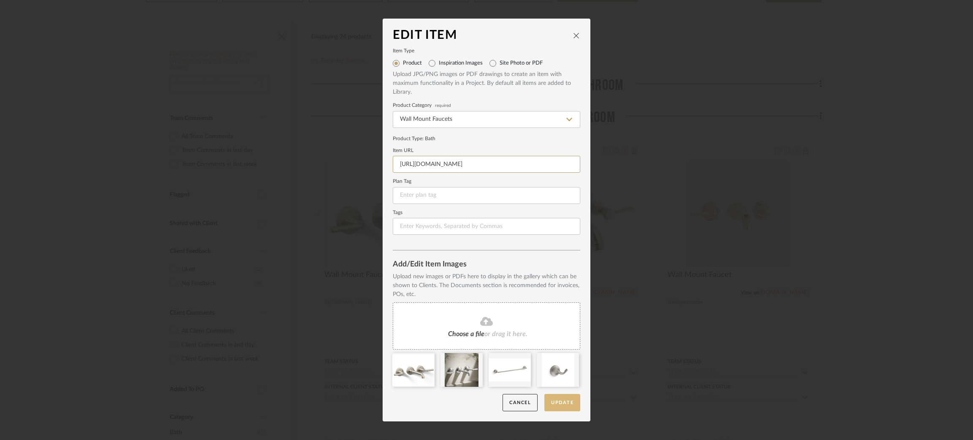
type input "https://www.build.com/kohler-k-t26439-4/s1853486?uid=4388924&searchId=SsA7Ri49EV"
click at [559, 407] on button "Update" at bounding box center [562, 402] width 36 height 17
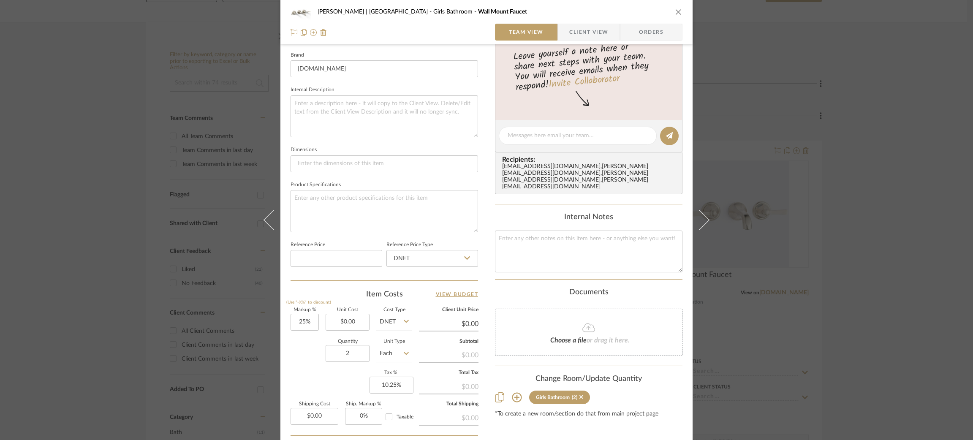
scroll to position [267, 0]
click at [356, 313] on input "0.00" at bounding box center [348, 321] width 44 height 17
type input "$316.38"
click at [353, 206] on textarea at bounding box center [383, 210] width 187 height 42
type input "$395.48"
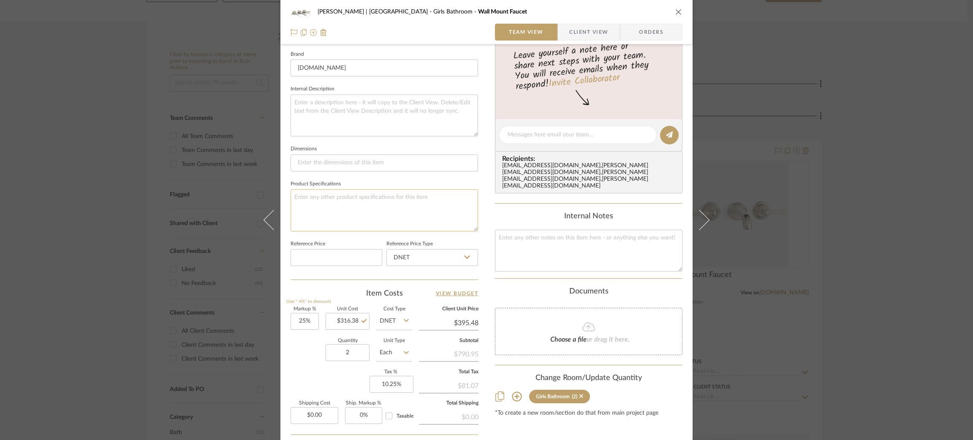
scroll to position [59, 0]
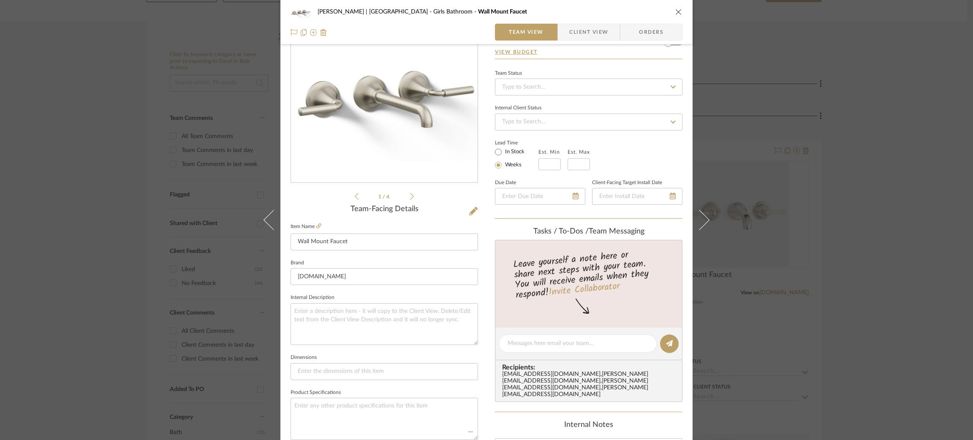
click at [410, 197] on icon at bounding box center [412, 197] width 4 height 8
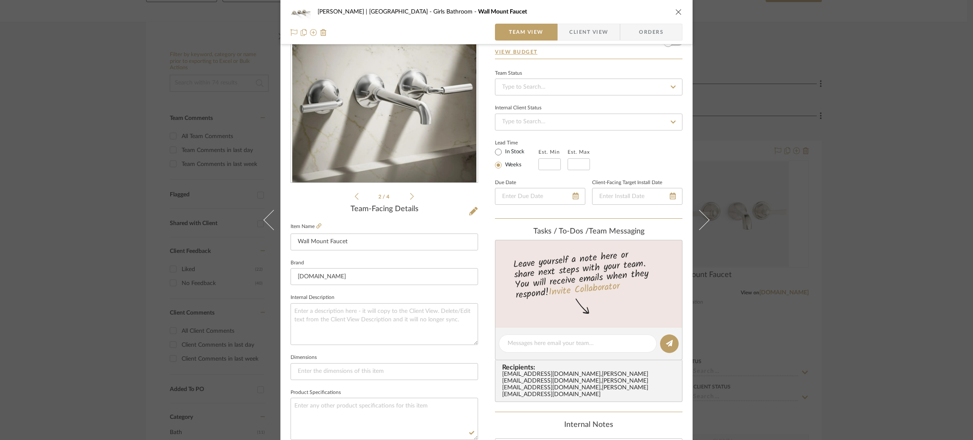
click at [410, 197] on icon at bounding box center [412, 197] width 4 height 8
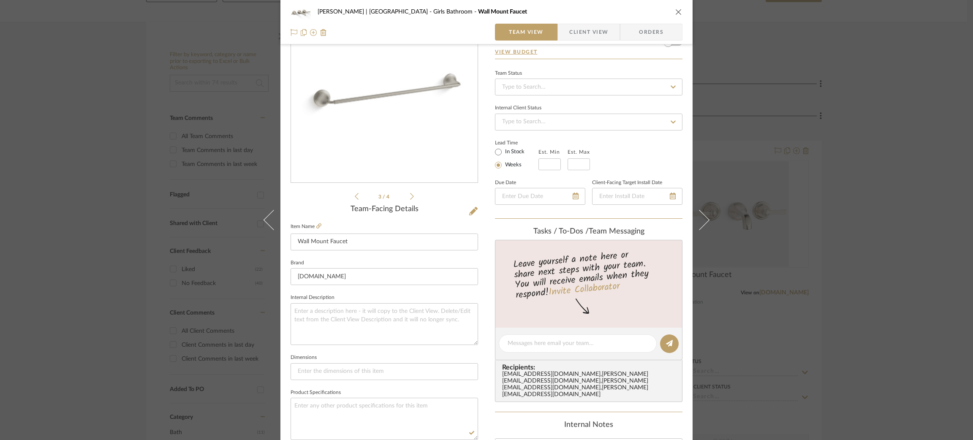
click at [410, 197] on icon at bounding box center [412, 197] width 4 height 8
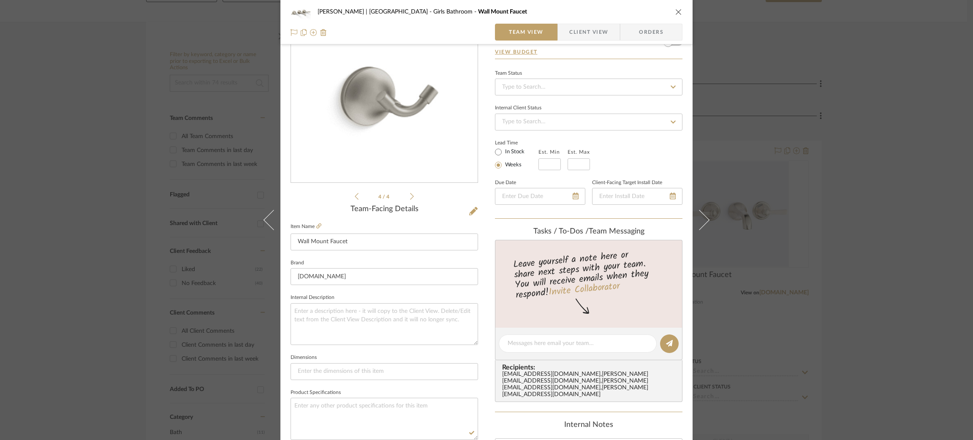
click at [749, 149] on div "Breckenridge-Tchen | Manhattan Beach Girls Bathroom Wall Mount Faucet Team View…" at bounding box center [486, 220] width 973 height 440
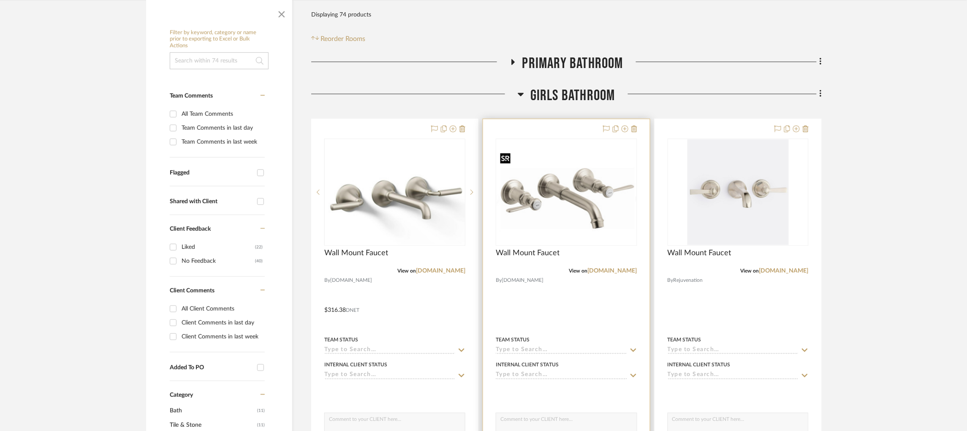
scroll to position [168, 0]
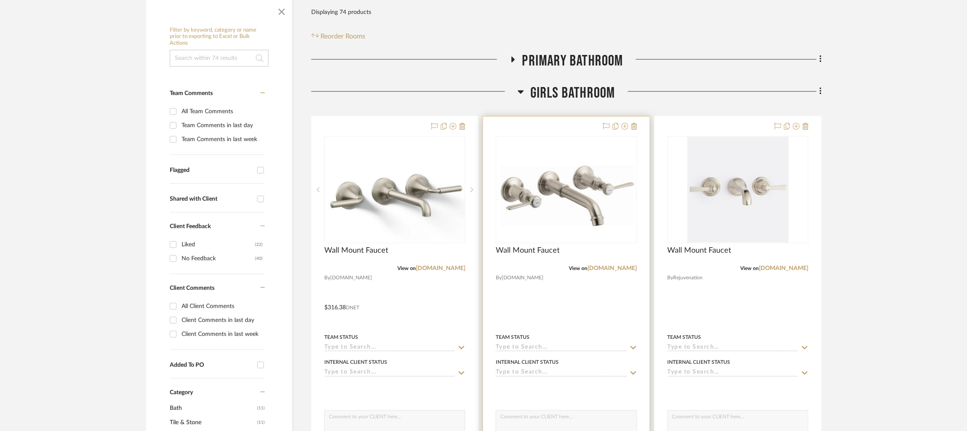
click at [600, 271] on div "View on fergusonhome.com" at bounding box center [566, 268] width 141 height 8
click at [601, 268] on link "fergusonhome.com" at bounding box center [612, 268] width 49 height 6
click at [597, 209] on img "0" at bounding box center [566, 189] width 139 height 87
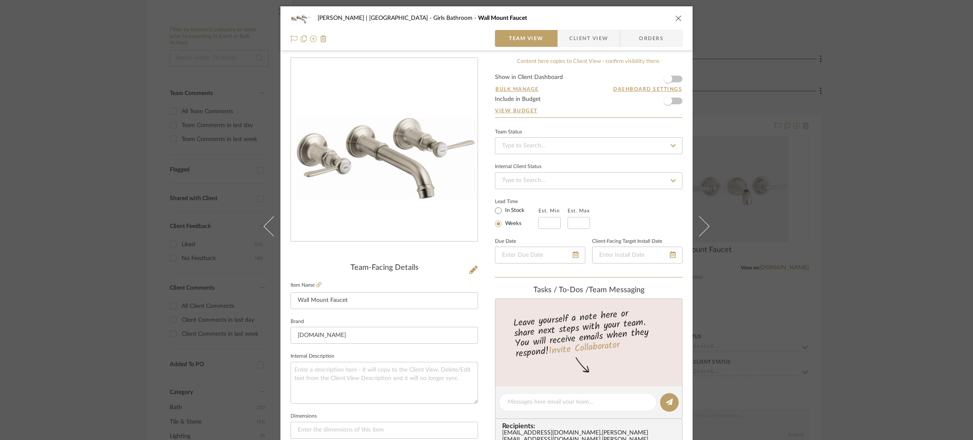
scroll to position [31, 0]
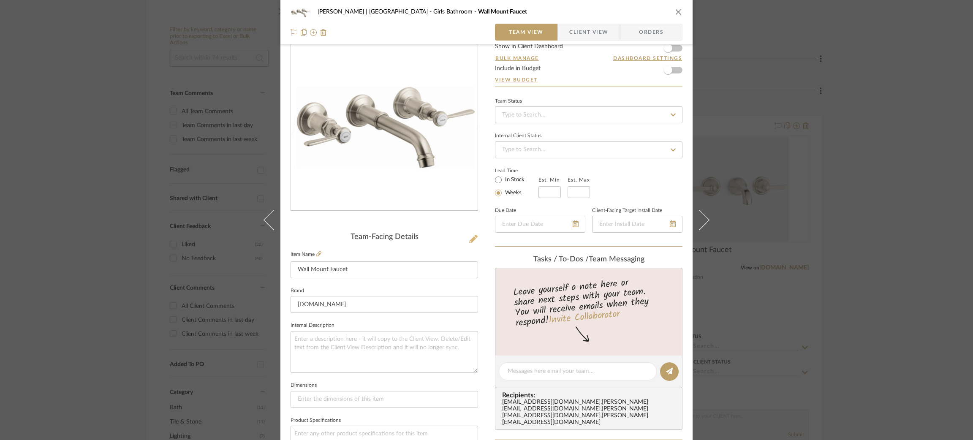
click at [470, 235] on icon at bounding box center [473, 239] width 8 height 8
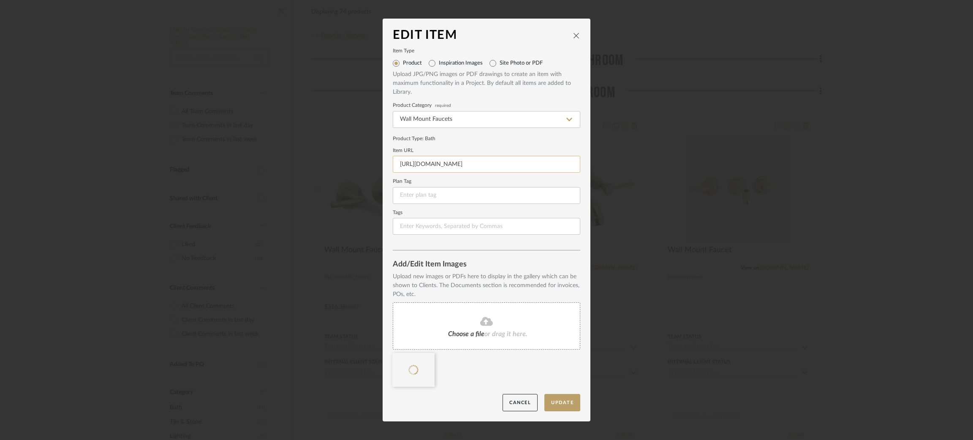
click at [479, 164] on input "https://www.fergusonhome.com/axor-16534/s1232389?uid=2951391&searchId=s7J874TAuZ" at bounding box center [486, 164] width 187 height 17
paste input "build.com/axor-16534/s1232389?uid=2951391&searchId=GQh0TtfF5k"
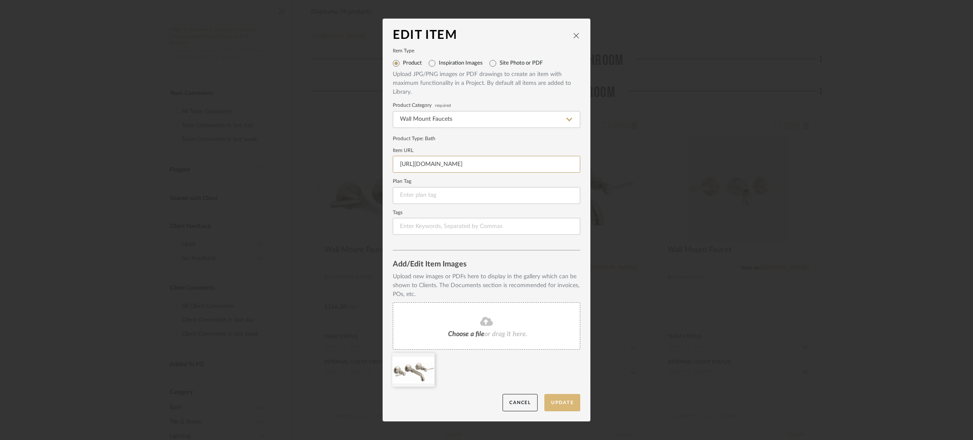
type input "https://www.build.com/axor-16534/s1232389?uid=2951391&searchId=GQh0TtfF5k"
click at [562, 405] on button "Update" at bounding box center [562, 402] width 36 height 17
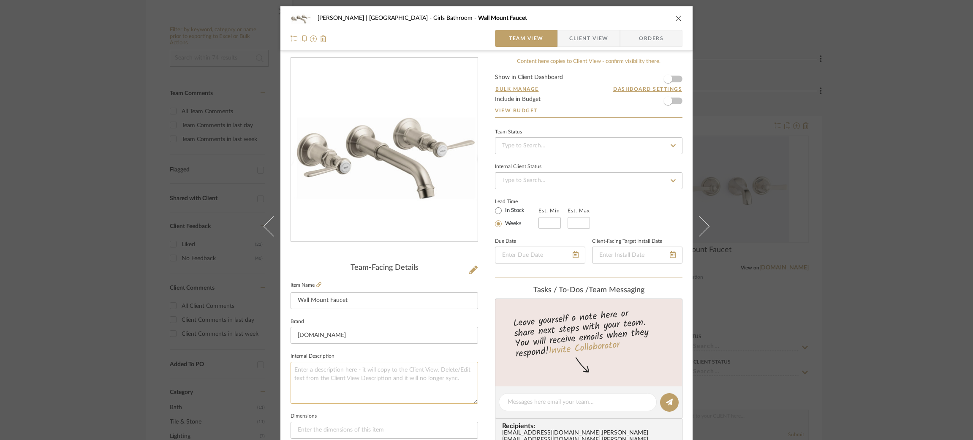
scroll to position [191, 0]
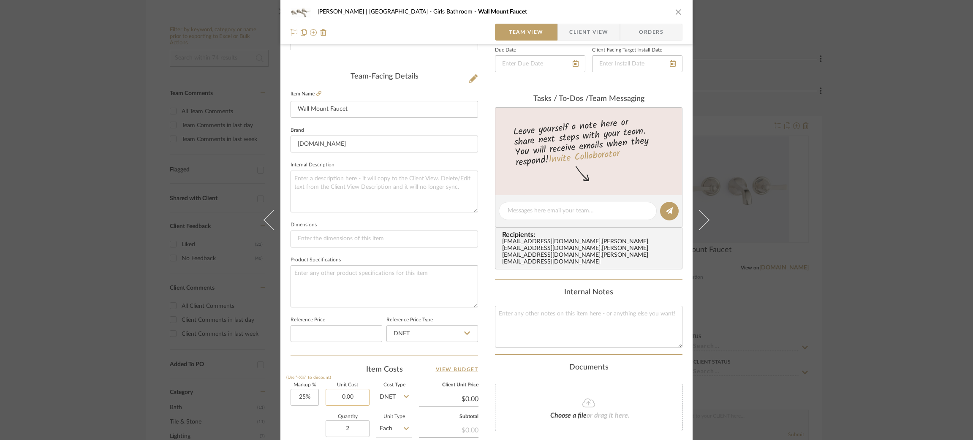
click at [352, 394] on input "0.00" at bounding box center [348, 397] width 44 height 17
type input "$1,225.08"
click at [369, 280] on textarea at bounding box center [383, 286] width 187 height 42
type input "$1,531.35"
click at [825, 254] on div "Breckenridge-Tchen | Manhattan Beach Girls Bathroom Wall Mount Faucet Team View…" at bounding box center [486, 220] width 973 height 440
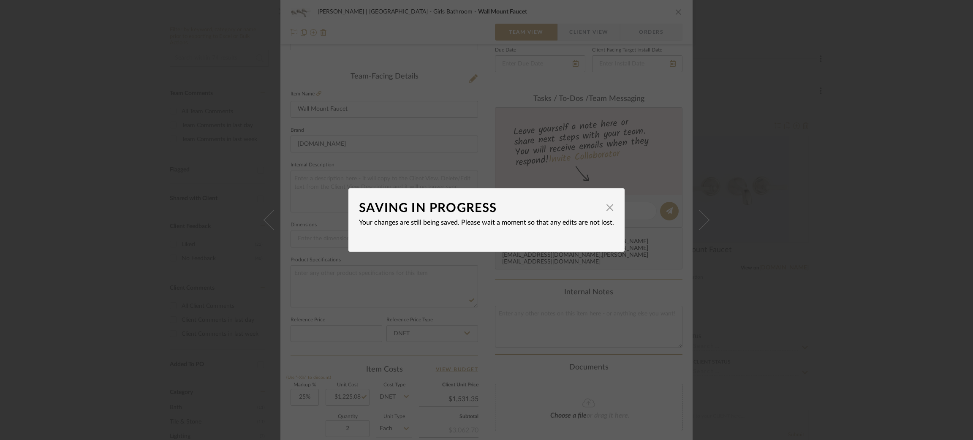
click at [838, 206] on div "SAVING IN PROGRESS × Your changes are still being saved. Please wait a moment s…" at bounding box center [486, 220] width 973 height 440
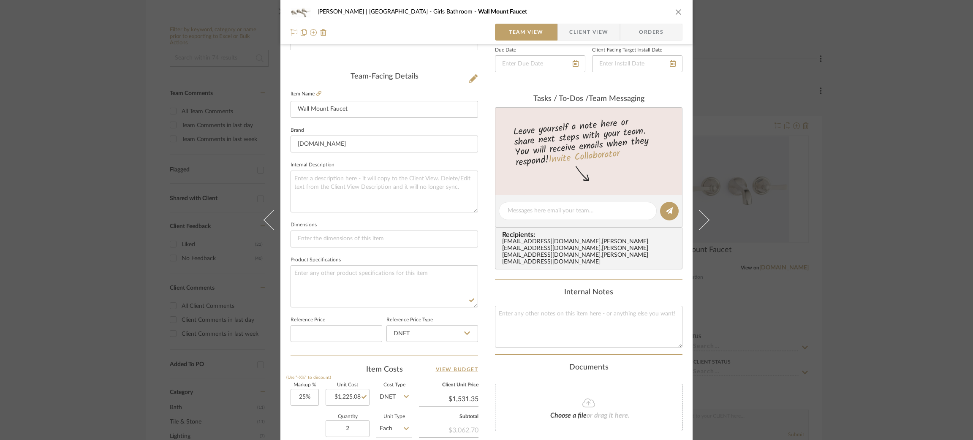
click at [849, 190] on div "Breckenridge-Tchen | Manhattan Beach Girls Bathroom Wall Mount Faucet Team View…" at bounding box center [486, 220] width 973 height 440
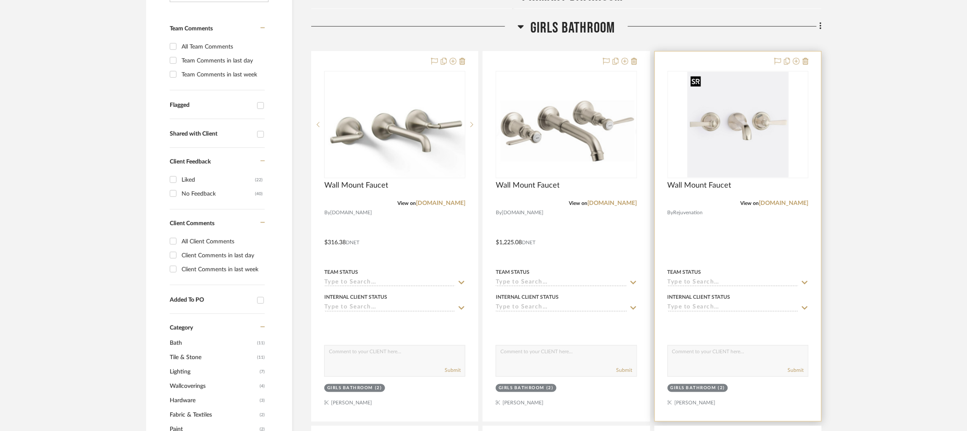
scroll to position [234, 0]
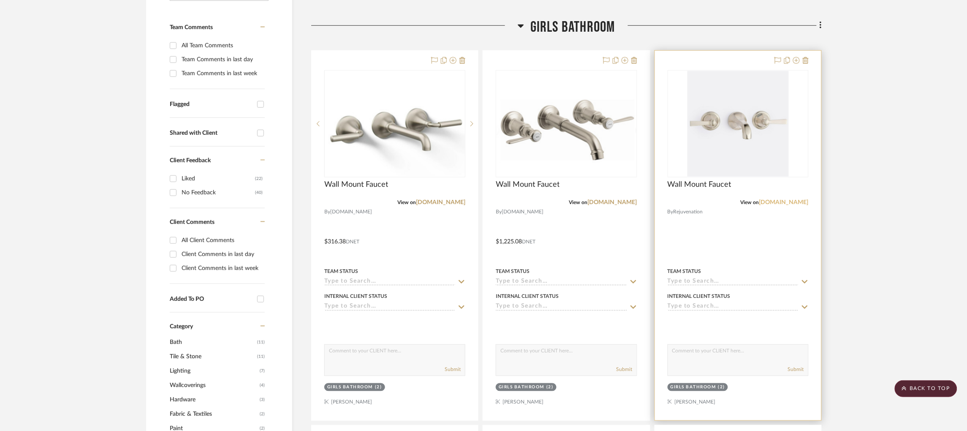
click at [785, 202] on link "rejuvenation.com" at bounding box center [783, 202] width 49 height 6
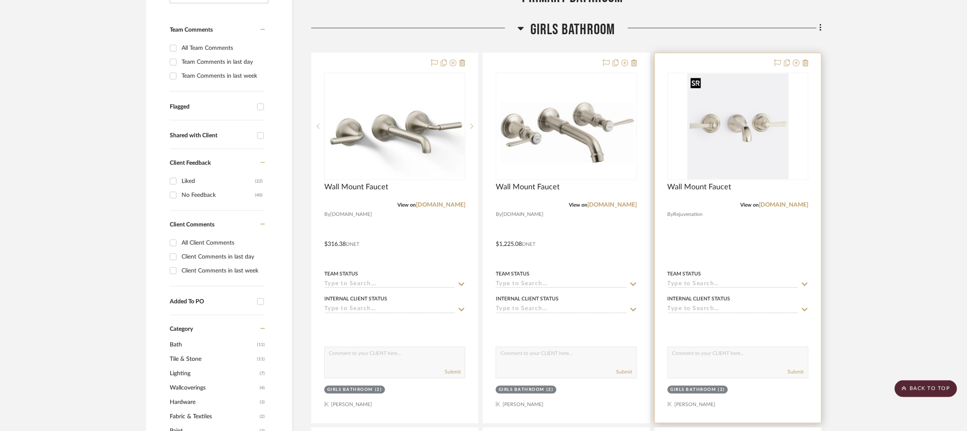
scroll to position [231, 0]
click at [782, 209] on link "rejuvenation.com" at bounding box center [783, 206] width 49 height 6
click at [757, 143] on img "0" at bounding box center [737, 127] width 101 height 106
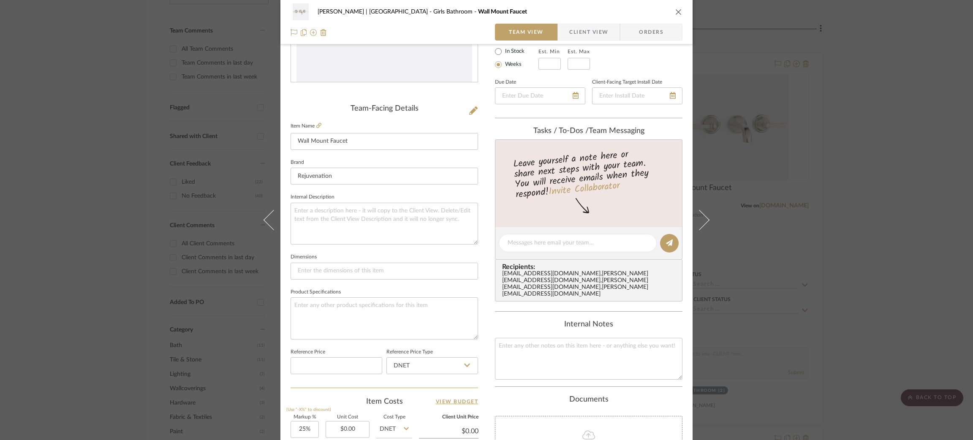
scroll to position [160, 0]
click at [354, 424] on input "0.00" at bounding box center [348, 428] width 44 height 17
type input "$823.20"
click at [347, 318] on textarea at bounding box center [383, 317] width 187 height 42
type input "$1,029.00"
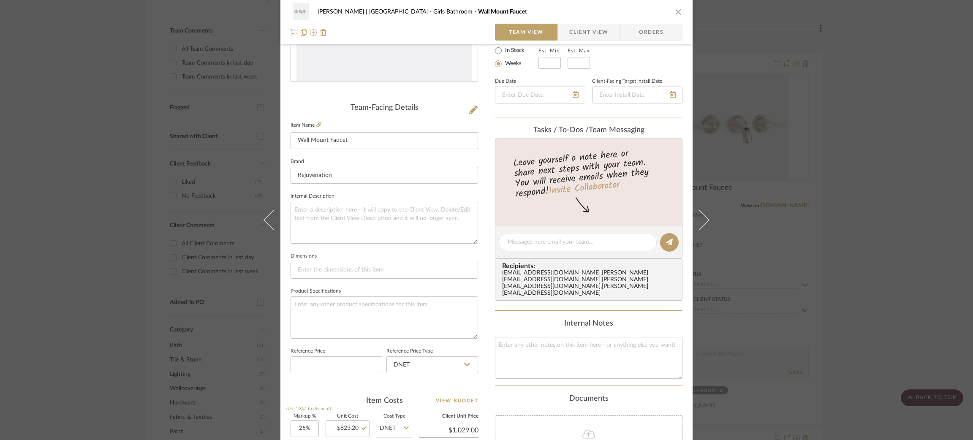
click at [62, 262] on div "Breckenridge-Tchen | Manhattan Beach Girls Bathroom Wall Mount Faucet Team View…" at bounding box center [486, 220] width 973 height 440
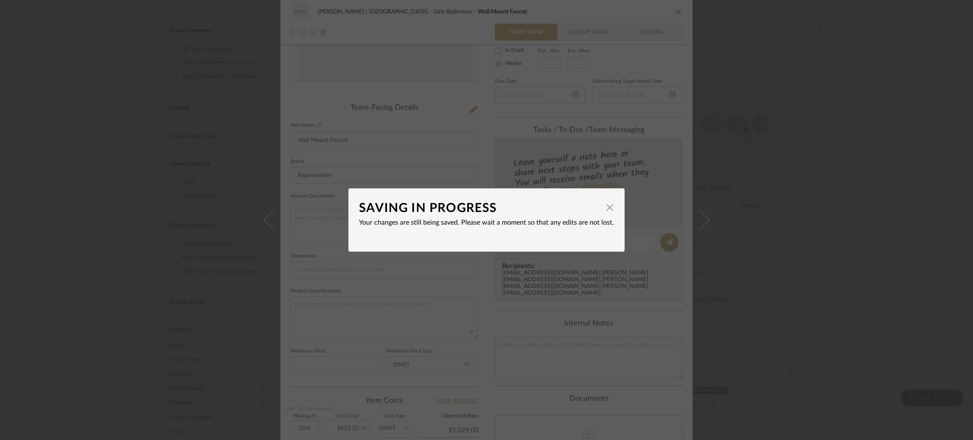
click at [76, 235] on div "SAVING IN PROGRESS × Your changes are still being saved. Please wait a moment s…" at bounding box center [486, 220] width 973 height 440
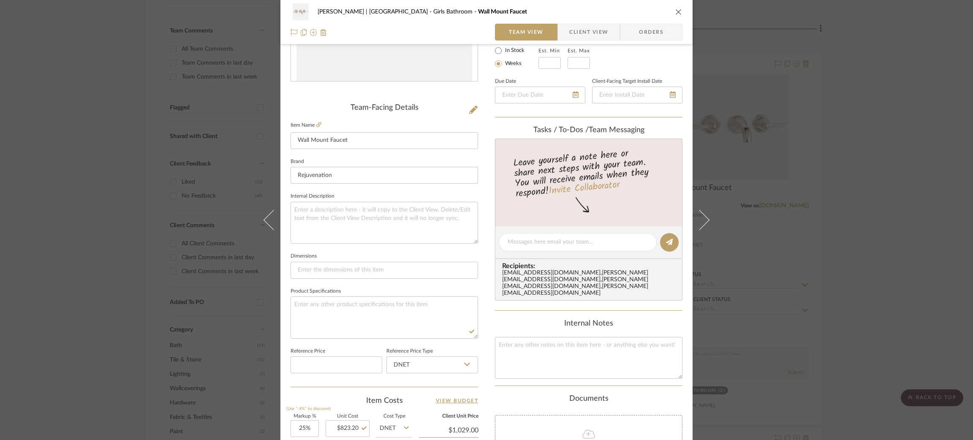
click at [79, 199] on div "Breckenridge-Tchen | Manhattan Beach Girls Bathroom Wall Mount Faucet Team View…" at bounding box center [486, 220] width 973 height 440
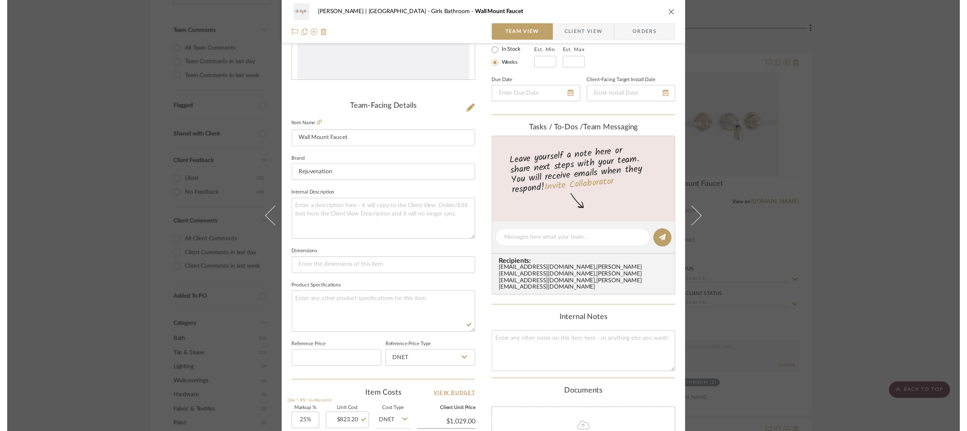
scroll to position [231, 0]
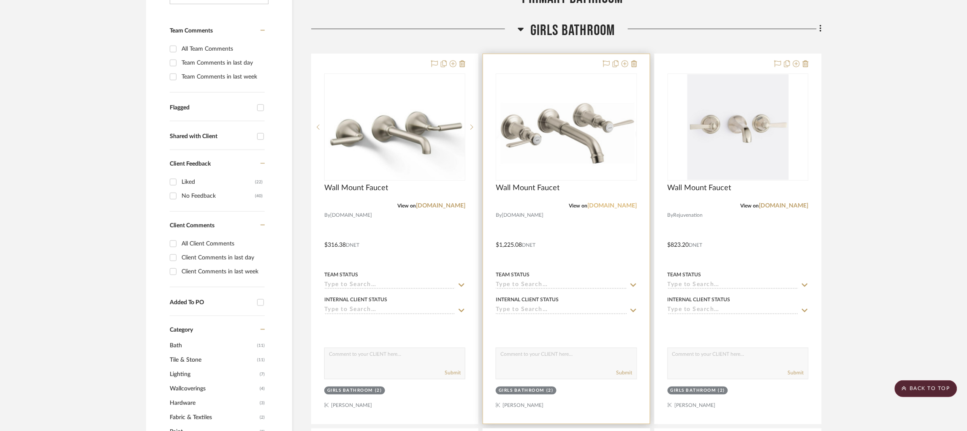
click at [624, 208] on link "build.com" at bounding box center [612, 206] width 49 height 6
click at [581, 154] on img "0" at bounding box center [566, 127] width 139 height 87
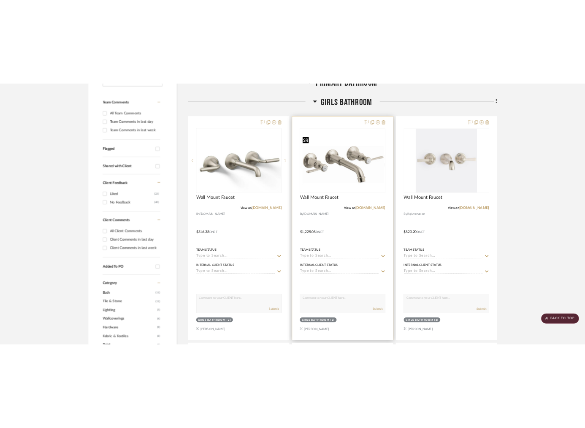
scroll to position [0, 0]
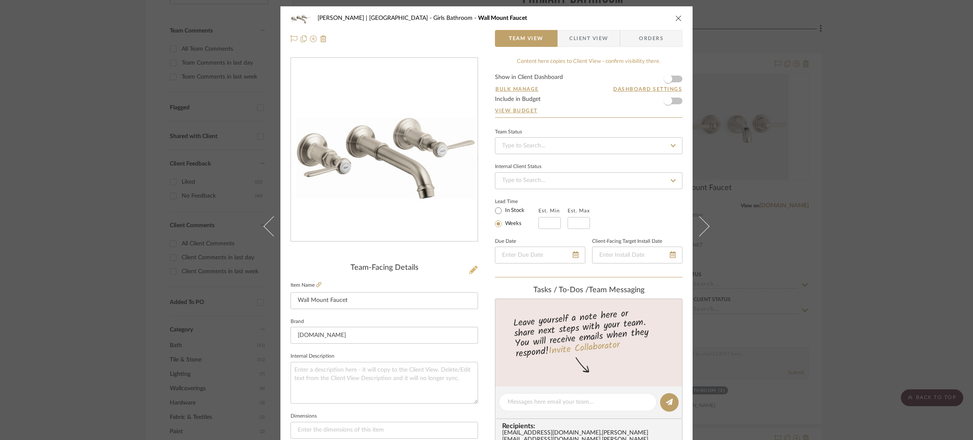
click at [470, 269] on icon at bounding box center [473, 270] width 8 height 8
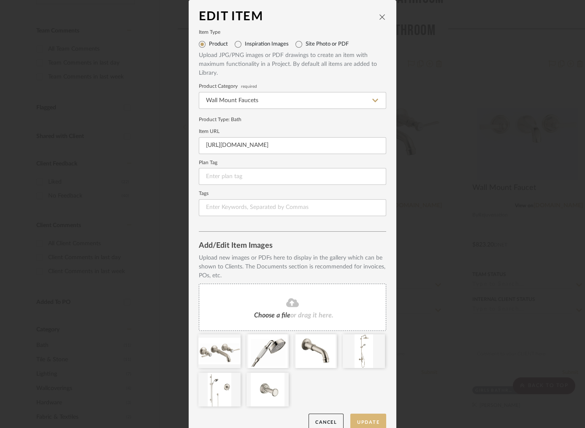
click at [354, 421] on button "Update" at bounding box center [368, 422] width 36 height 17
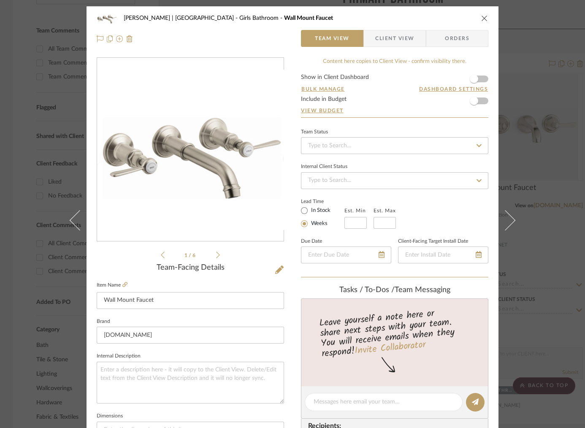
click at [536, 153] on div "Breckenridge-Tchen | Manhattan Beach Girls Bathroom Wall Mount Faucet Team View…" at bounding box center [292, 214] width 585 height 428
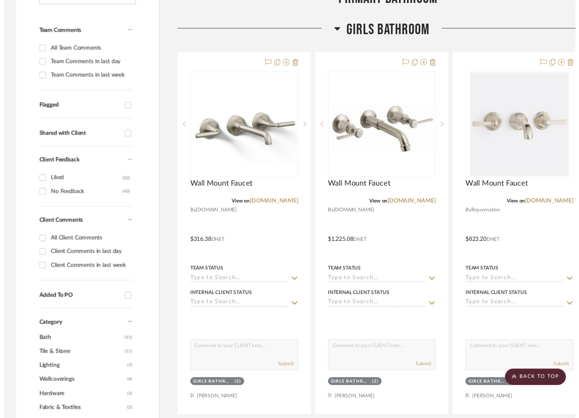
scroll to position [231, 0]
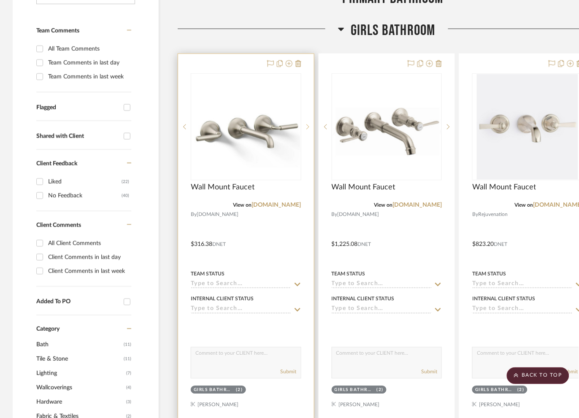
click at [307, 125] on icon at bounding box center [308, 127] width 3 height 6
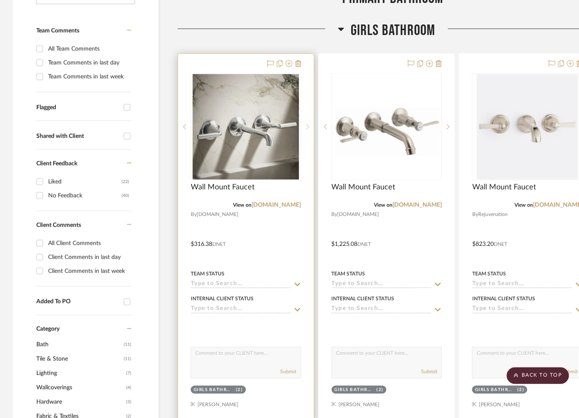
click at [307, 125] on icon at bounding box center [308, 127] width 3 height 6
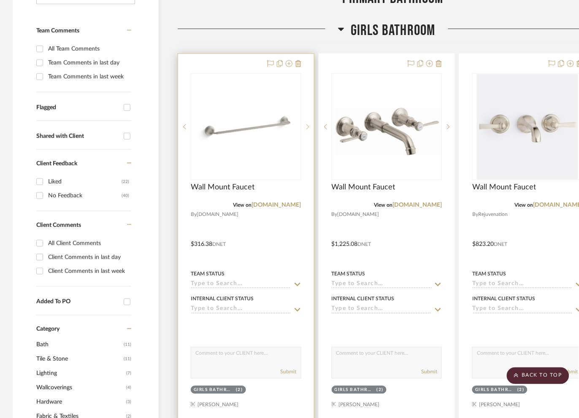
click at [307, 125] on icon at bounding box center [308, 127] width 3 height 6
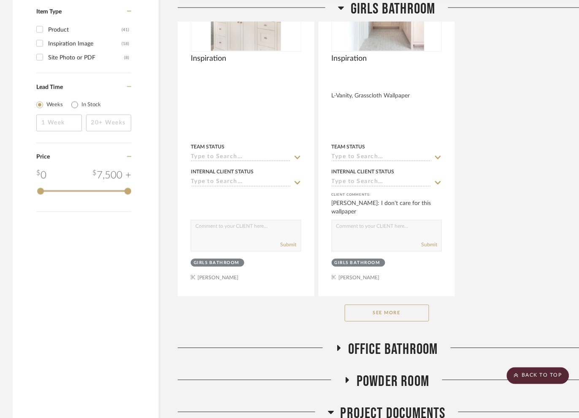
scroll to position [1117, 0]
click at [413, 312] on button "See More" at bounding box center [387, 312] width 84 height 17
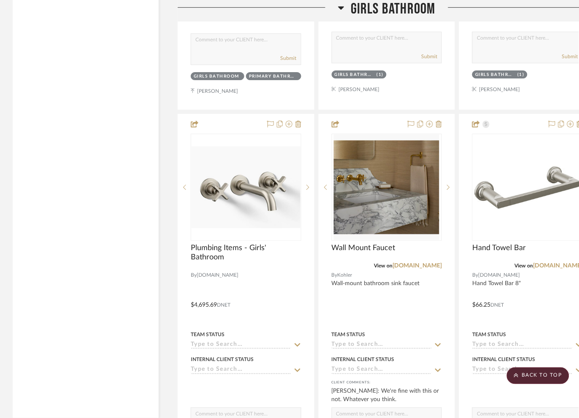
scroll to position [2055, 0]
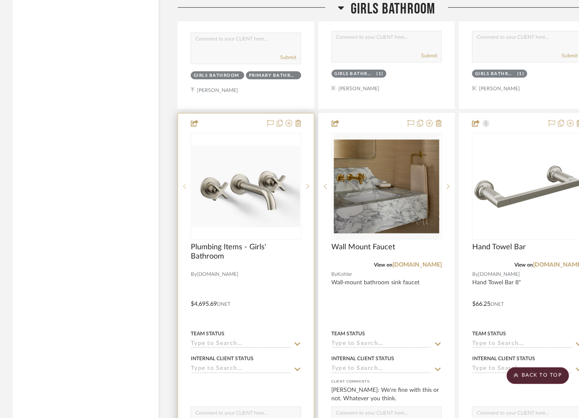
click at [186, 189] on sr-prev-btn at bounding box center [184, 187] width 13 height 6
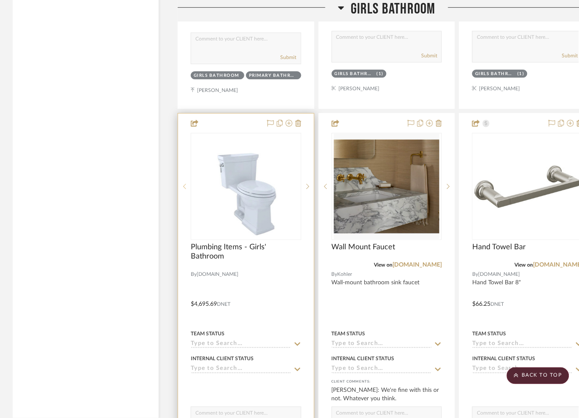
click at [186, 189] on sr-prev-btn at bounding box center [184, 187] width 13 height 6
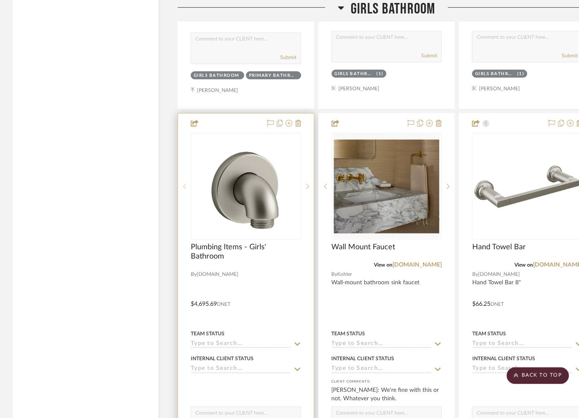
click at [186, 189] on sr-prev-btn at bounding box center [184, 187] width 13 height 6
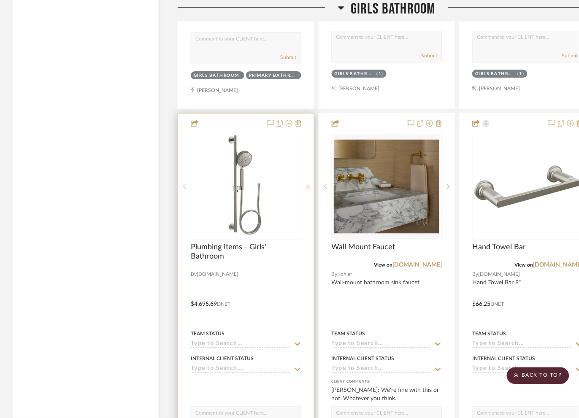
click at [186, 189] on sr-prev-btn at bounding box center [184, 187] width 13 height 6
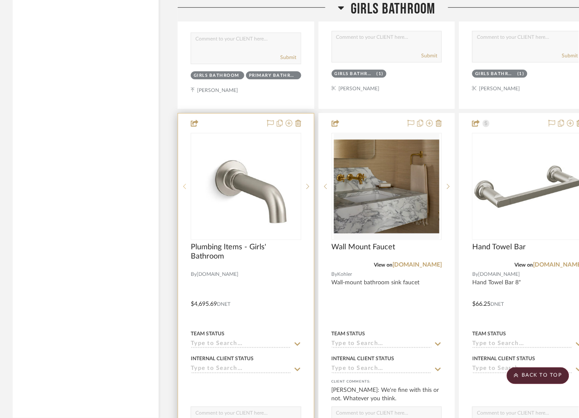
click at [186, 189] on sr-prev-btn at bounding box center [184, 187] width 13 height 6
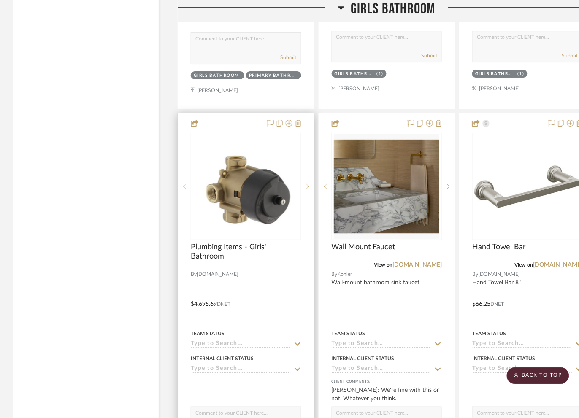
click at [186, 189] on sr-prev-btn at bounding box center [184, 187] width 13 height 6
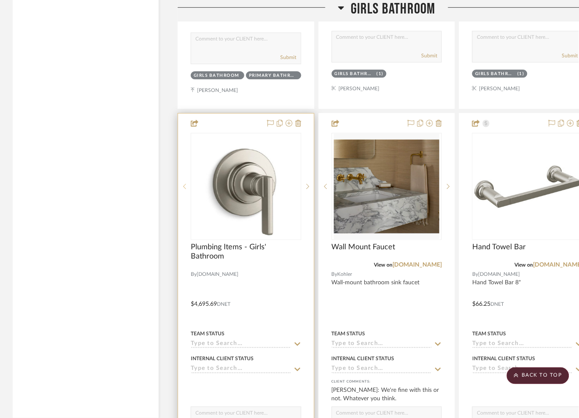
click at [186, 189] on sr-prev-btn at bounding box center [184, 187] width 13 height 6
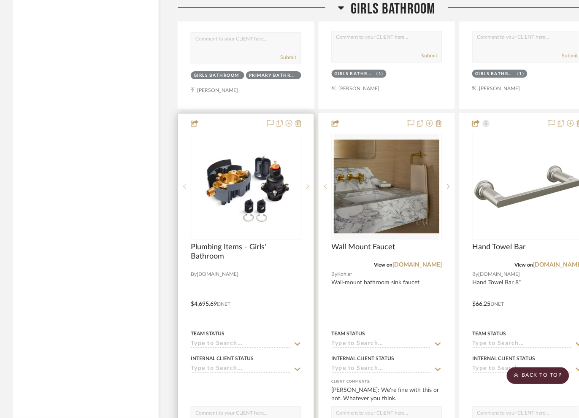
click at [186, 189] on sr-prev-btn at bounding box center [184, 187] width 13 height 6
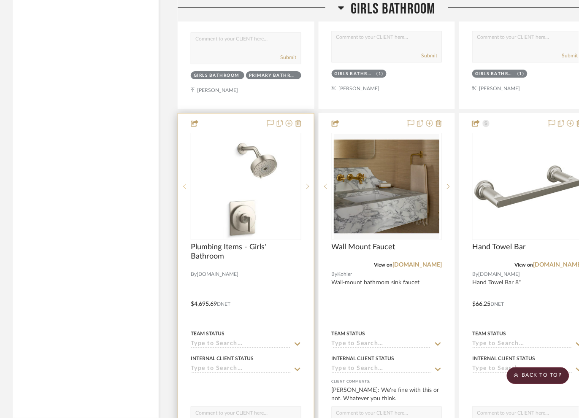
click at [186, 189] on sr-prev-btn at bounding box center [184, 187] width 13 height 6
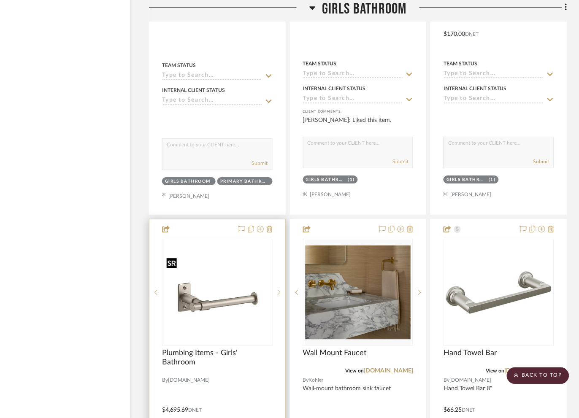
scroll to position [1951, 82]
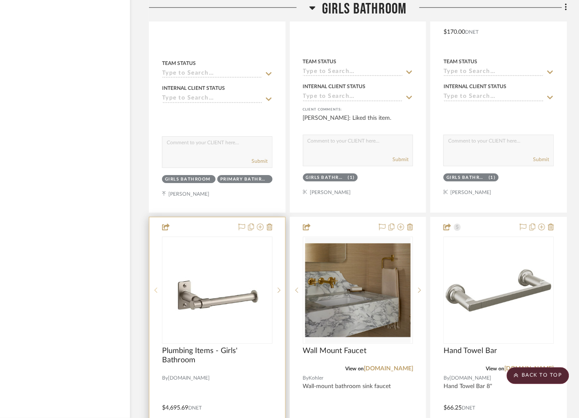
click at [149, 291] on sr-prev-btn at bounding box center [155, 291] width 13 height 6
click at [149, 293] on sr-prev-btn at bounding box center [155, 291] width 13 height 6
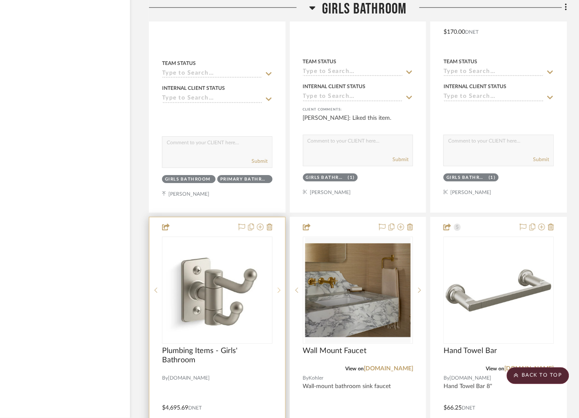
click at [278, 293] on icon at bounding box center [279, 291] width 3 height 6
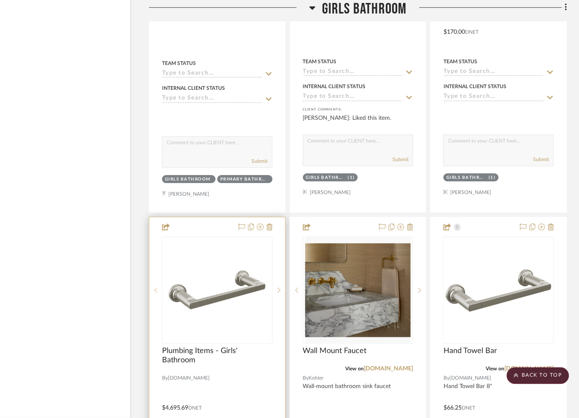
click at [155, 293] on icon at bounding box center [156, 290] width 3 height 5
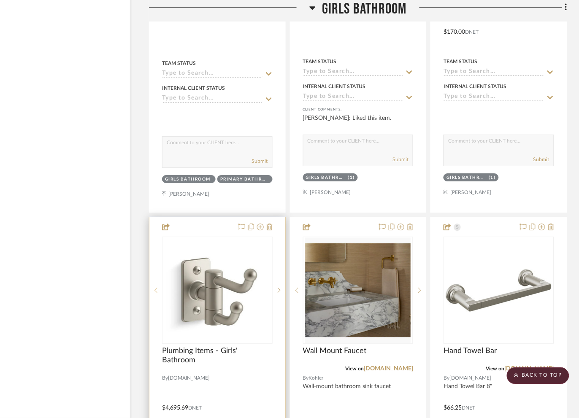
click at [155, 293] on icon at bounding box center [156, 290] width 3 height 5
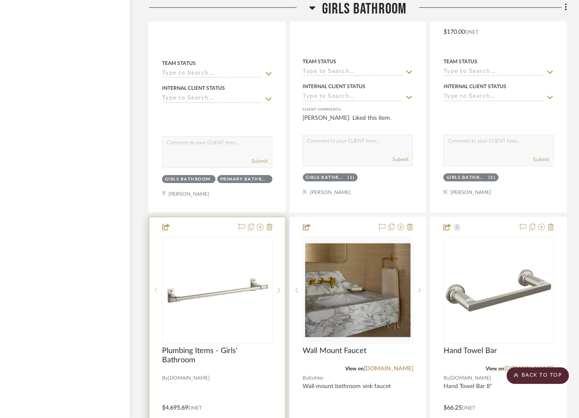
click at [155, 293] on icon at bounding box center [156, 290] width 3 height 5
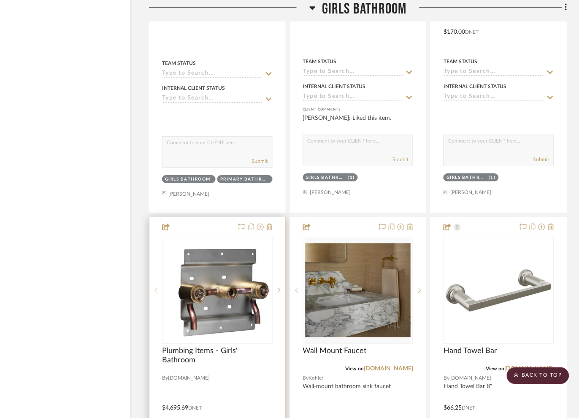
click at [155, 293] on icon at bounding box center [156, 290] width 3 height 5
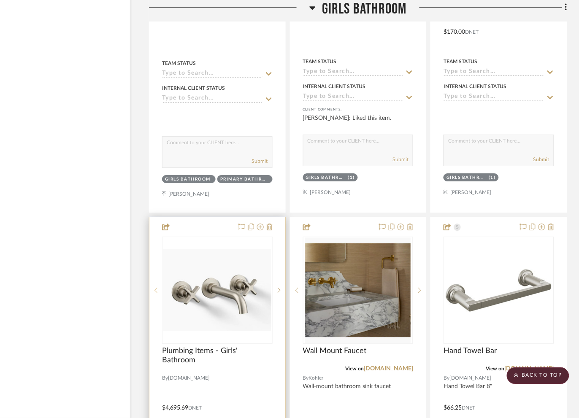
click at [155, 293] on icon at bounding box center [156, 290] width 3 height 5
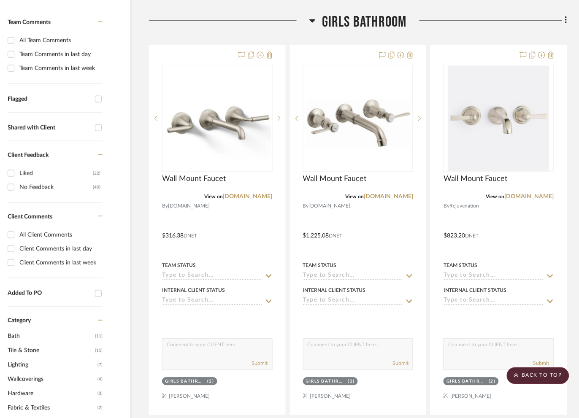
scroll to position [0, 82]
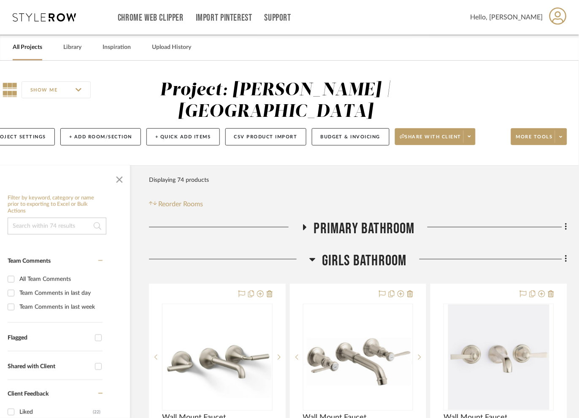
click at [299, 225] on icon at bounding box center [304, 227] width 10 height 6
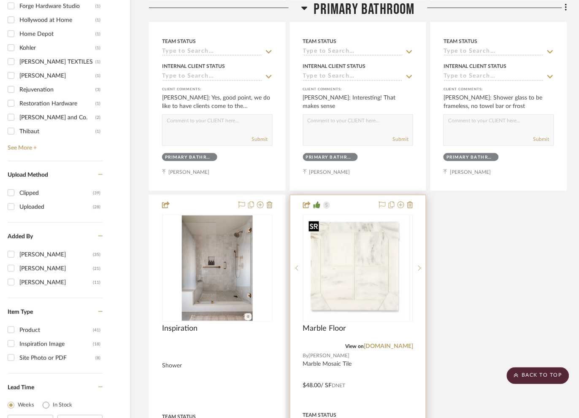
scroll to position [1062, 82]
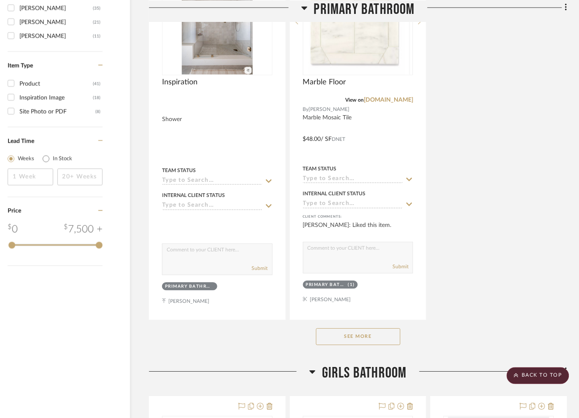
click at [316, 335] on button "See More" at bounding box center [358, 337] width 84 height 17
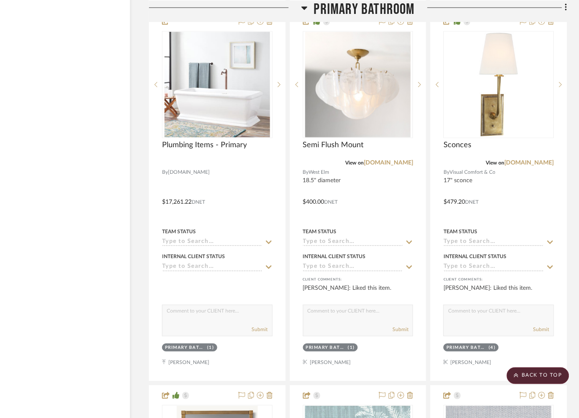
scroll to position [1749, 82]
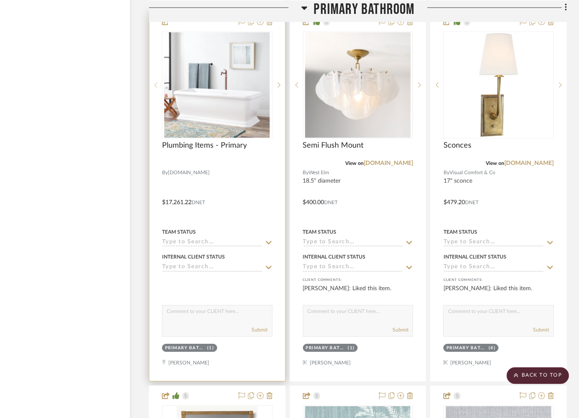
click at [149, 87] on sr-prev-btn at bounding box center [155, 85] width 13 height 6
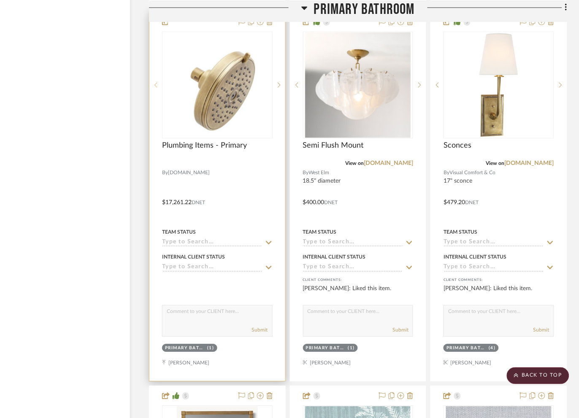
click at [155, 87] on icon at bounding box center [156, 85] width 3 height 6
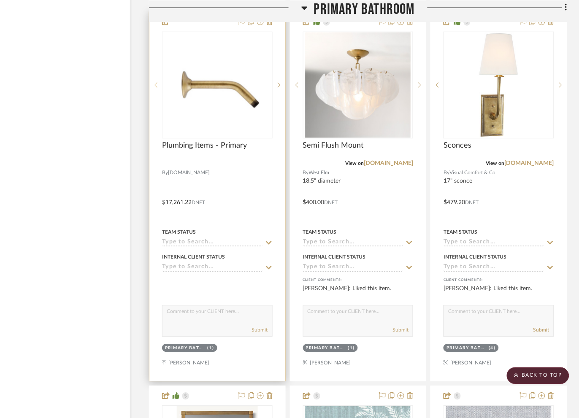
click at [155, 88] on icon at bounding box center [156, 85] width 3 height 5
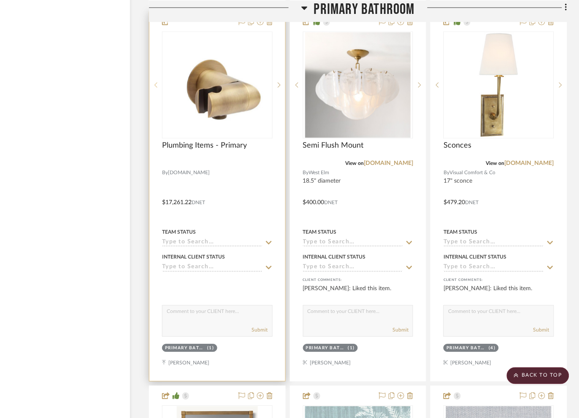
click at [155, 88] on icon at bounding box center [156, 85] width 3 height 5
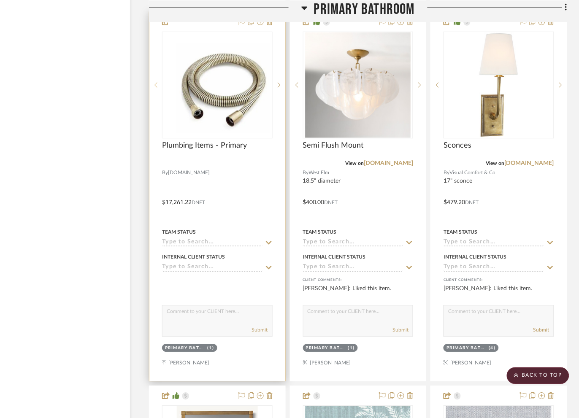
click at [155, 88] on icon at bounding box center [156, 85] width 3 height 5
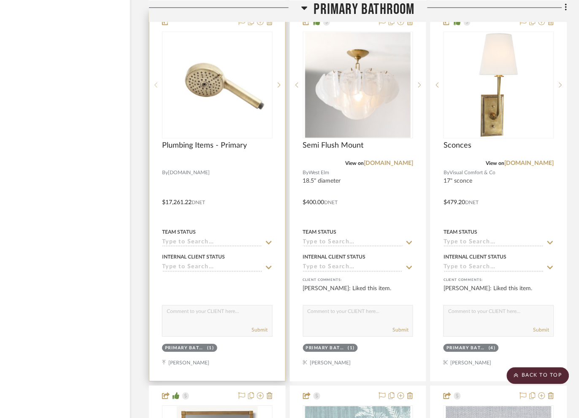
click at [155, 88] on icon at bounding box center [156, 85] width 3 height 5
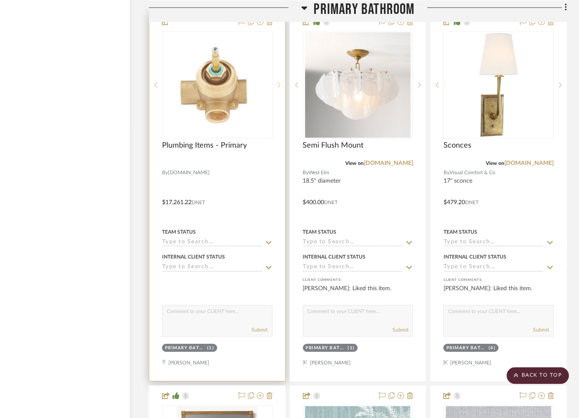
click at [278, 86] on icon at bounding box center [279, 85] width 3 height 6
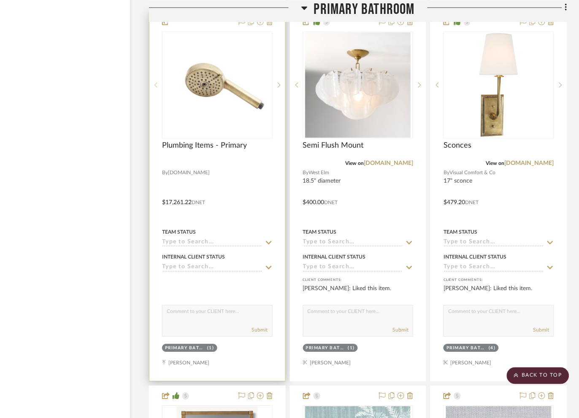
click at [149, 91] on div at bounding box center [155, 85] width 13 height 107
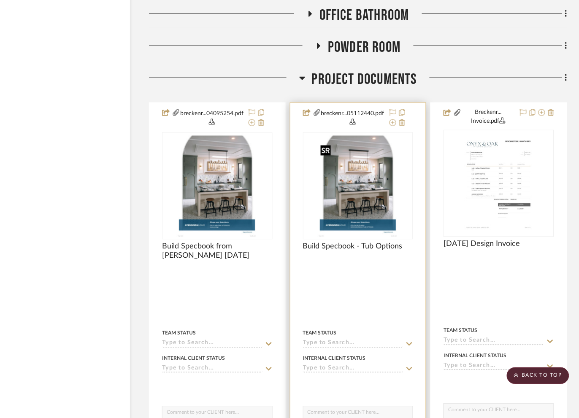
click at [318, 214] on img "0" at bounding box center [358, 186] width 81 height 106
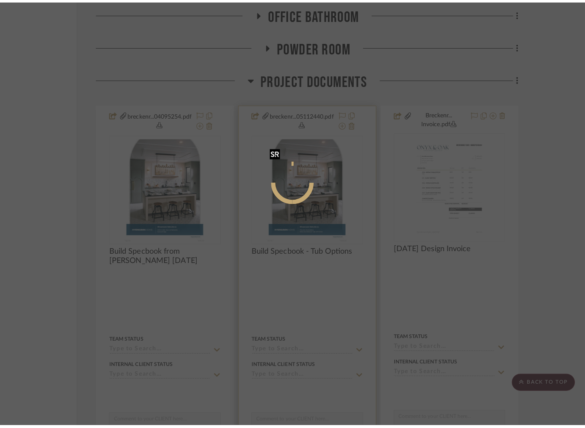
scroll to position [0, 0]
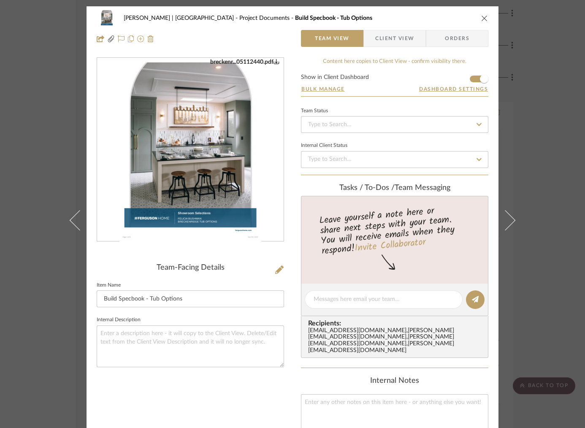
click at [59, 71] on div "Breckenridge-Tchen | Manhattan Beach Project Documents Build Specbook - Tub Opt…" at bounding box center [292, 214] width 585 height 428
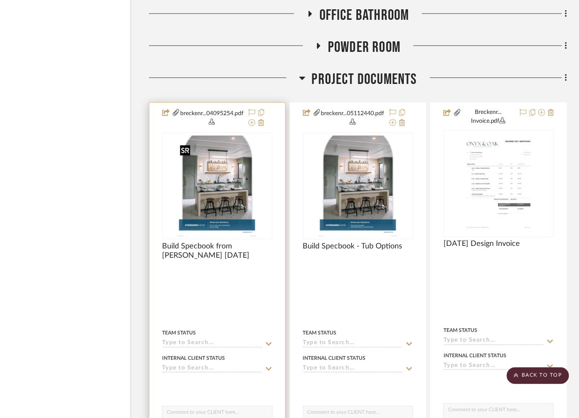
click at [177, 173] on img "0" at bounding box center [216, 186] width 81 height 106
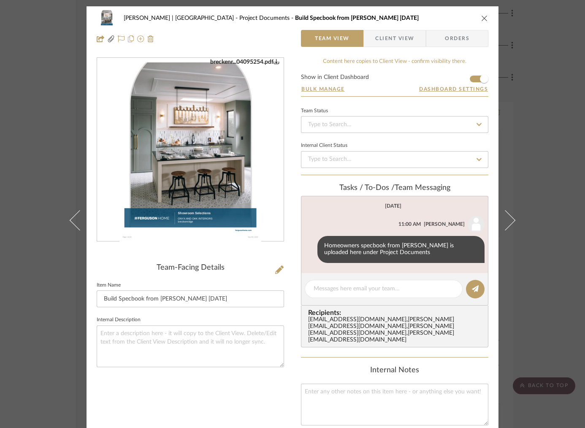
click at [201, 177] on img "0" at bounding box center [190, 149] width 142 height 183
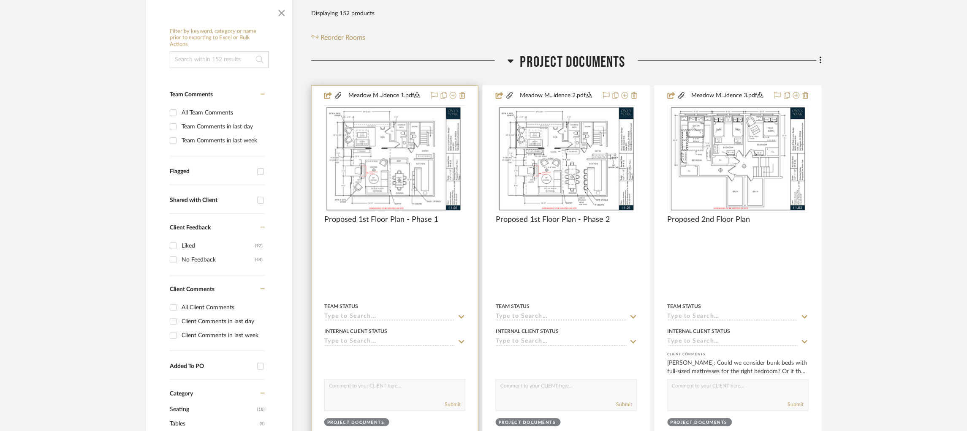
scroll to position [231, 0]
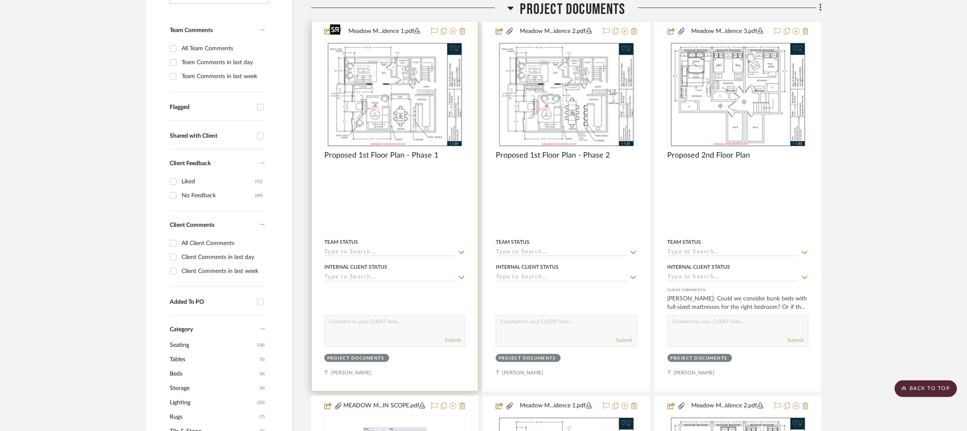
click at [398, 68] on img "0" at bounding box center [394, 95] width 137 height 106
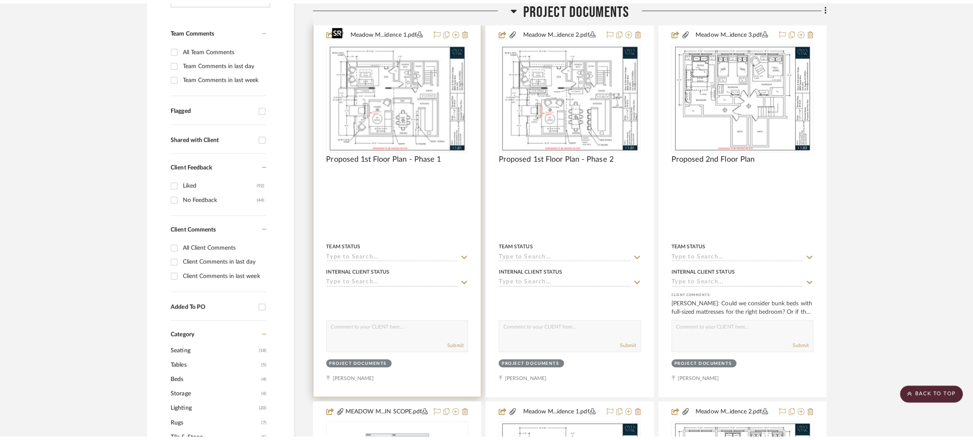
scroll to position [0, 0]
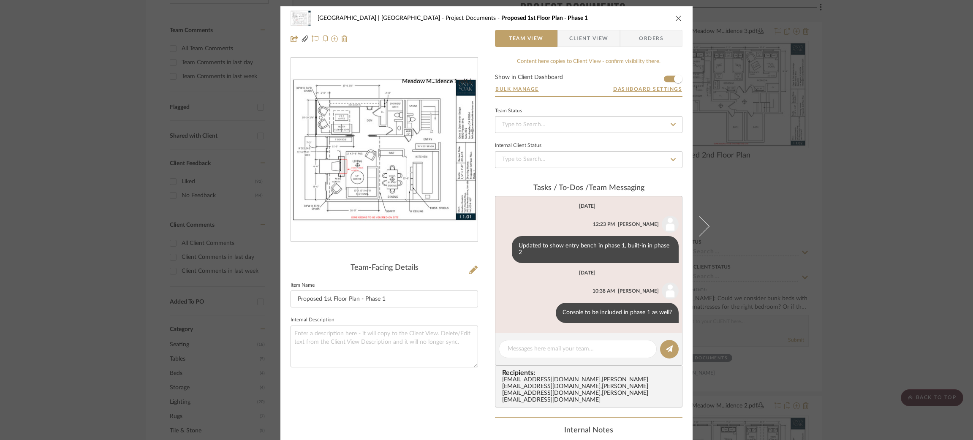
click at [762, 168] on div "Meadow Mountain | Vail Valley Project Documents Proposed 1st Floor Plan - Phase…" at bounding box center [486, 220] width 973 height 440
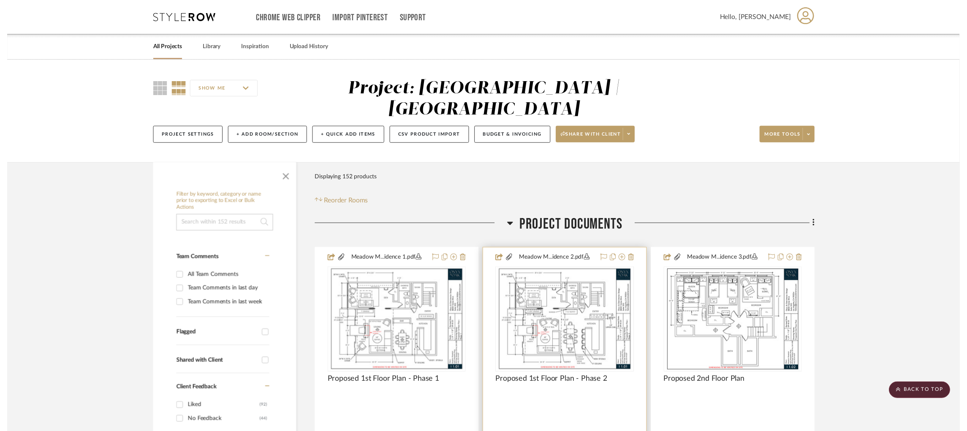
scroll to position [231, 0]
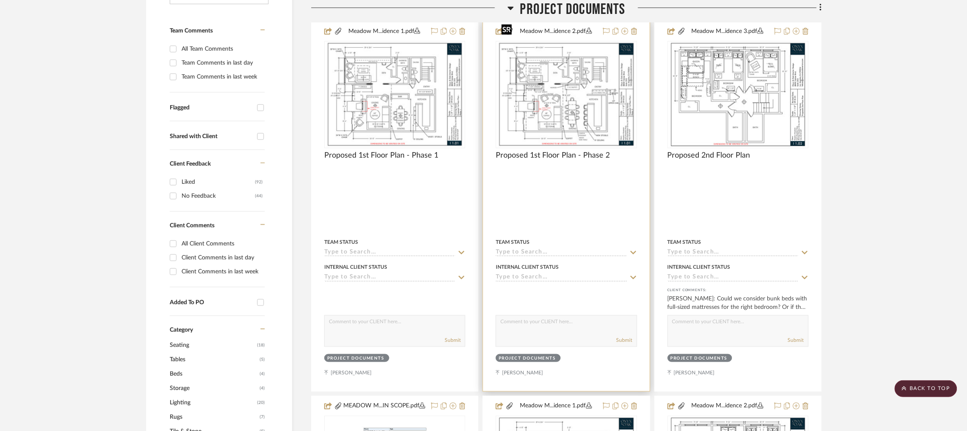
click at [529, 62] on img "0" at bounding box center [566, 95] width 137 height 106
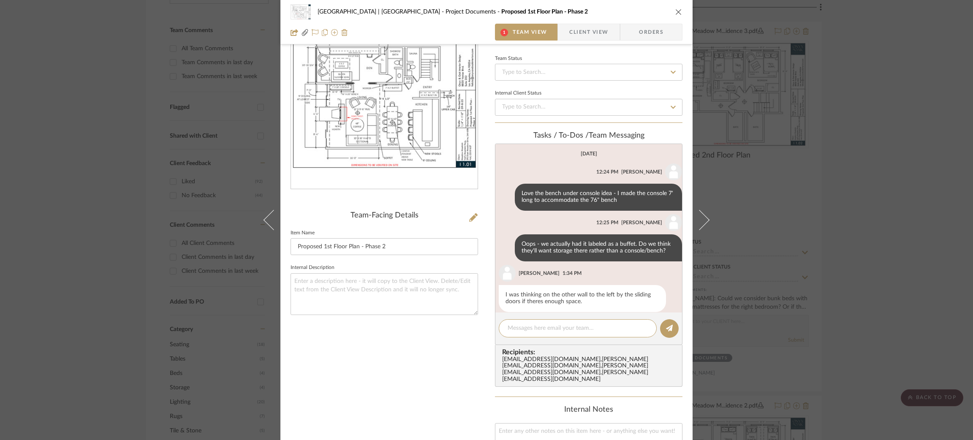
scroll to position [296, 0]
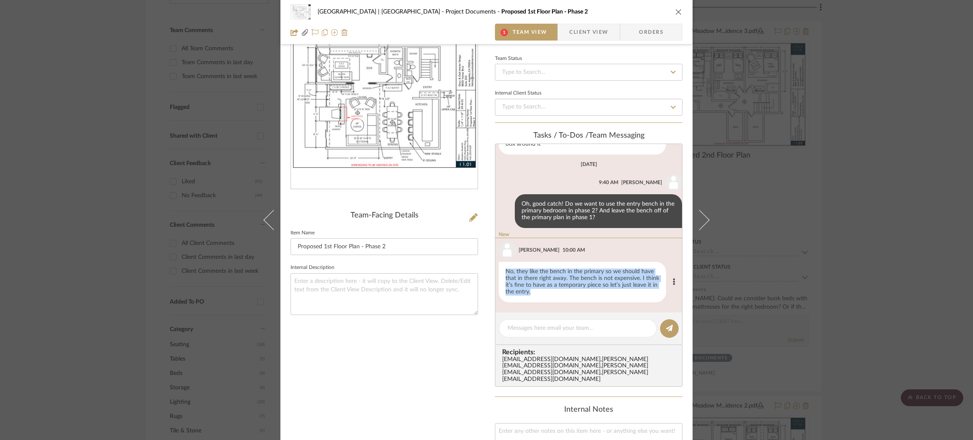
drag, startPoint x: 532, startPoint y: 292, endPoint x: 494, endPoint y: 263, distance: 48.1
click at [495, 263] on li "New Felicia Bushman New 10:00 AM No, they like the bench in the primary so we s…" at bounding box center [588, 266] width 187 height 71
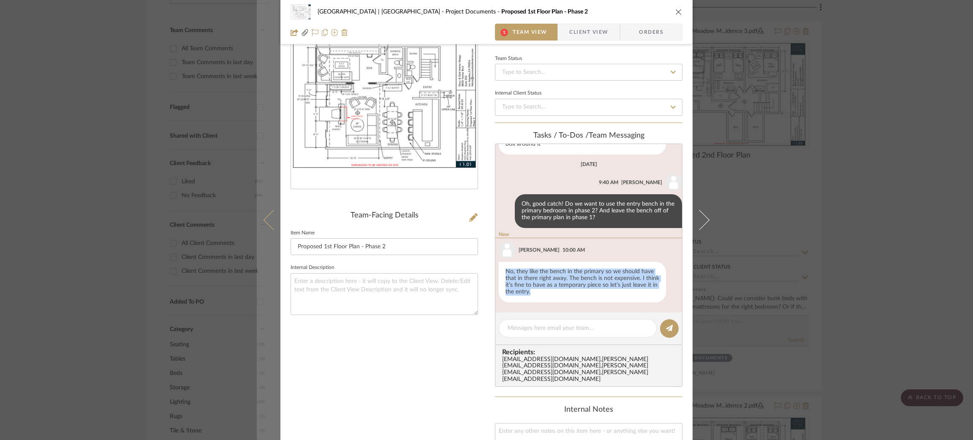
copy div "No, they like the bench in the primary so we should have that in there right aw…"
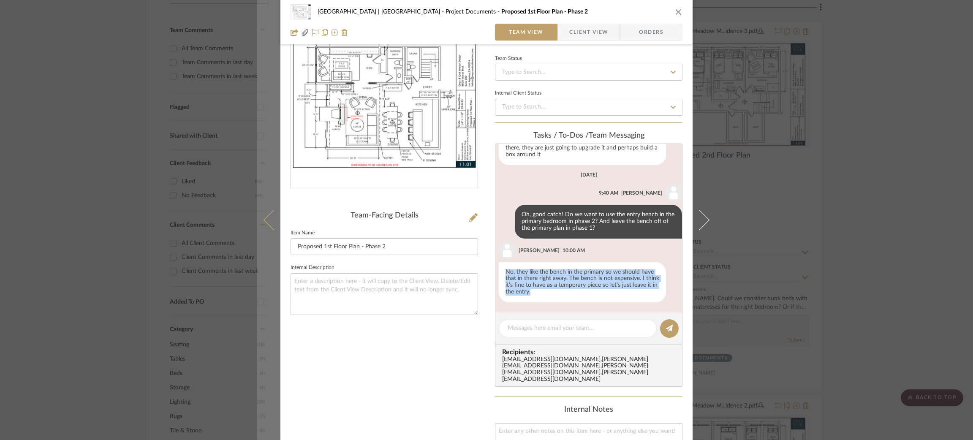
scroll to position [285, 0]
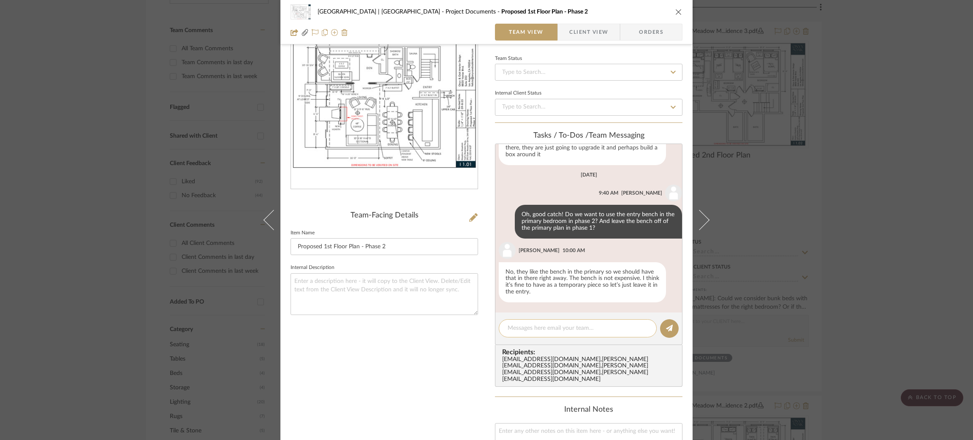
click at [543, 331] on textarea at bounding box center [578, 328] width 140 height 9
type textarea "P"
click at [562, 328] on textarea "Ok thanks, will update now" at bounding box center [578, 328] width 140 height 9
type textarea "Ok thanks, will update these now"
click at [668, 326] on icon at bounding box center [669, 328] width 7 height 7
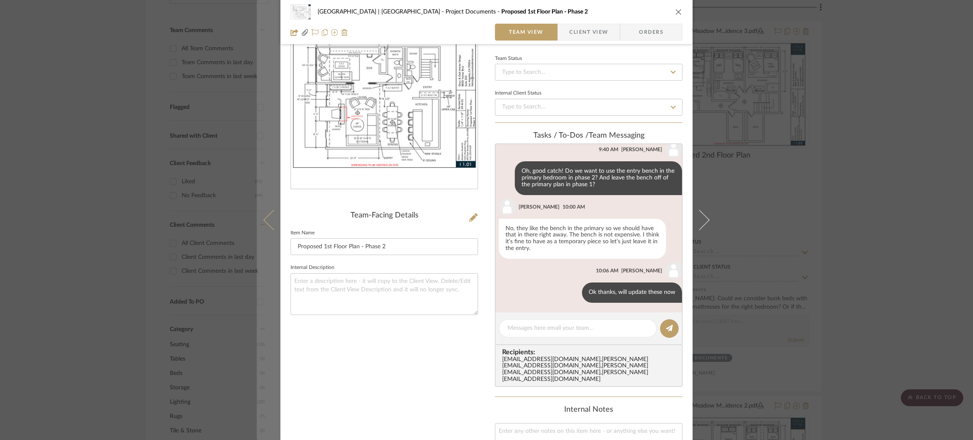
scroll to position [328, 0]
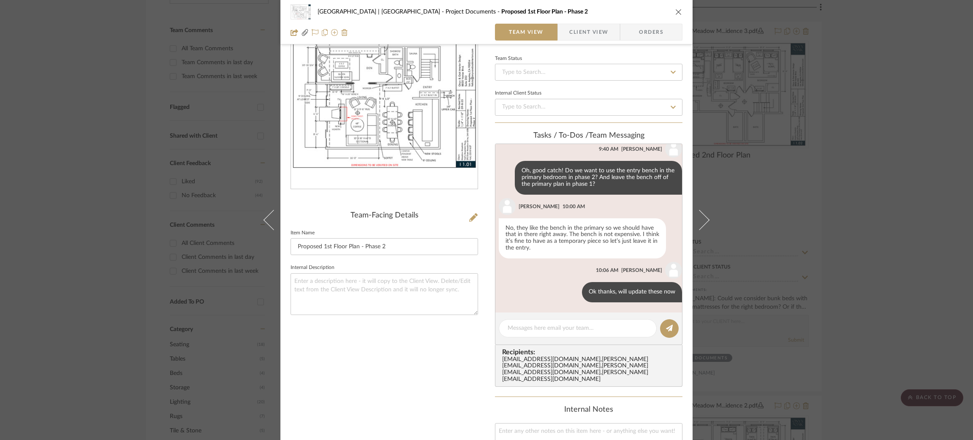
click at [90, 153] on div "Meadow Mountain | Vail Valley Project Documents Proposed 1st Floor Plan - Phase…" at bounding box center [486, 220] width 973 height 440
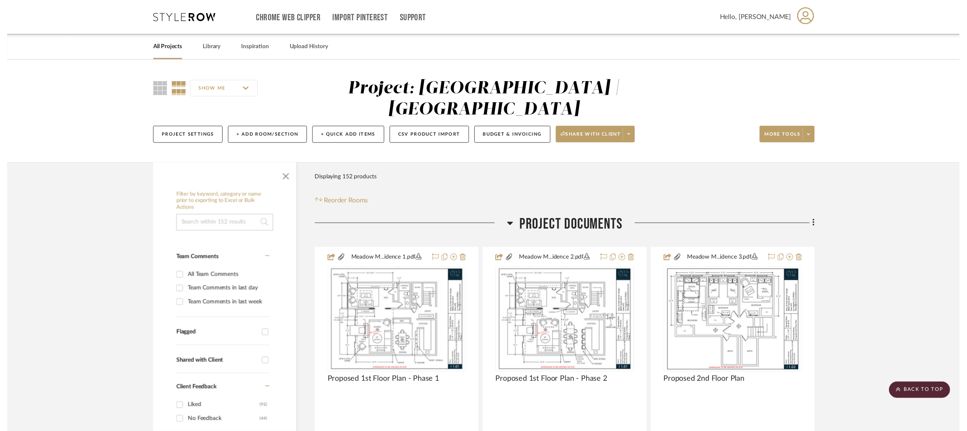
scroll to position [231, 0]
